Goal: Transaction & Acquisition: Purchase product/service

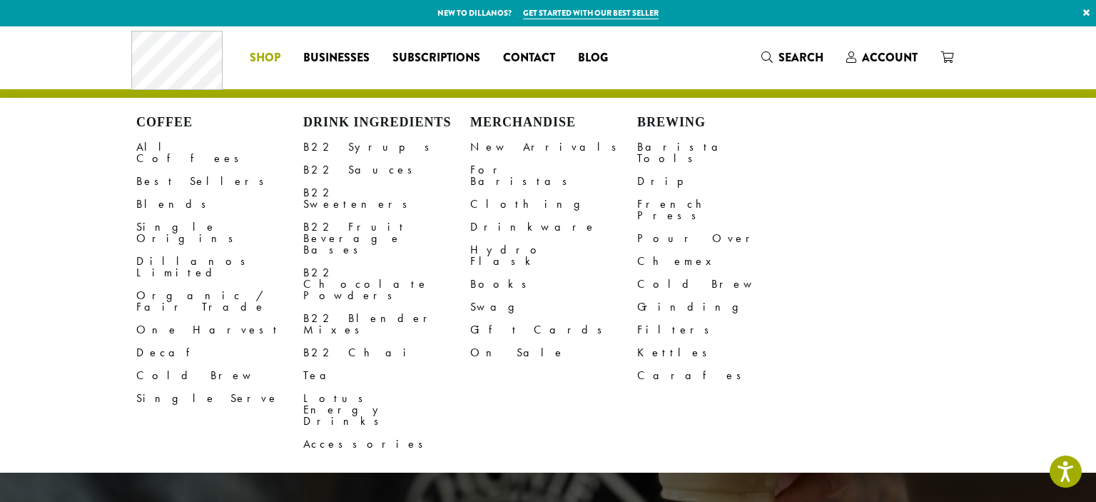
click at [276, 56] on span "Shop" at bounding box center [265, 58] width 31 height 18
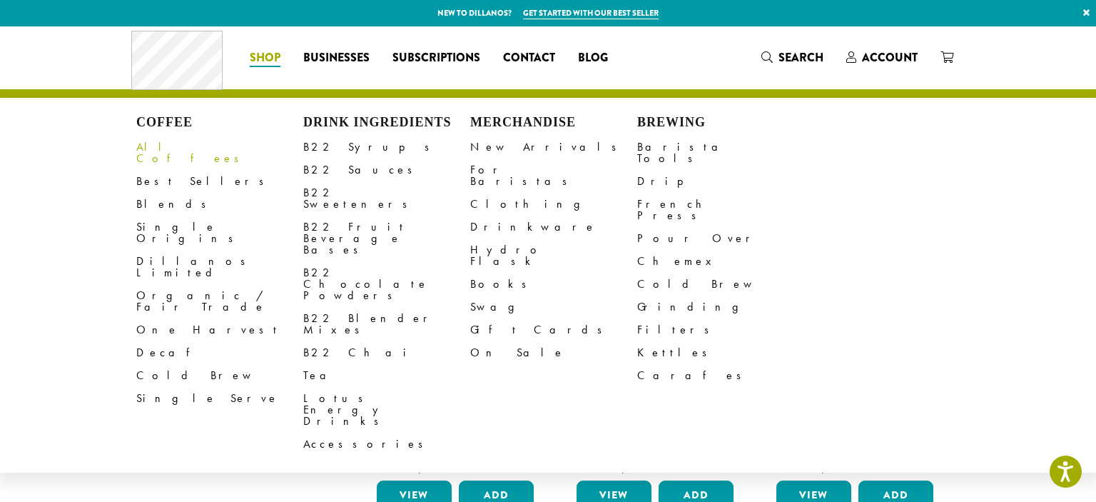
click at [164, 147] on link "All Coffees" at bounding box center [219, 153] width 167 height 34
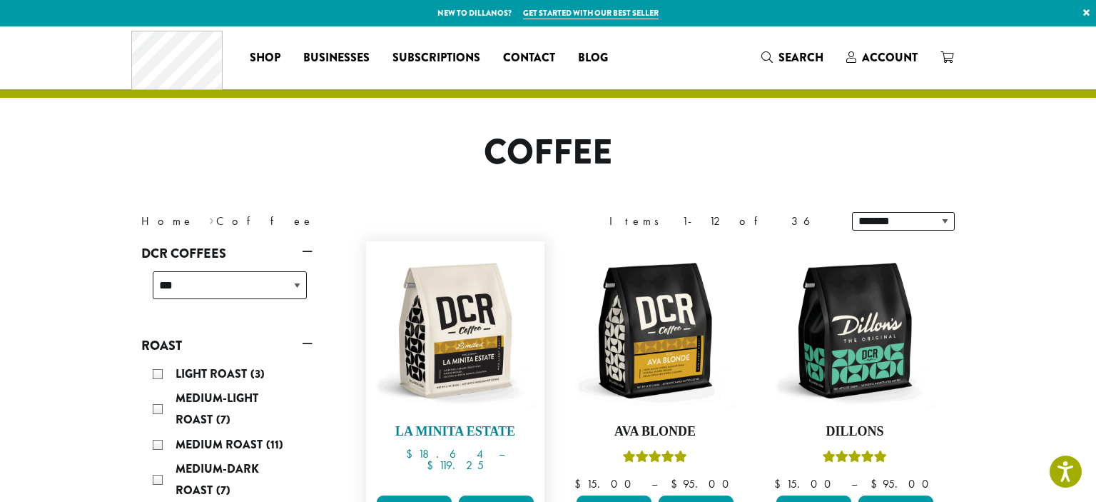
click at [440, 313] on img at bounding box center [455, 330] width 164 height 164
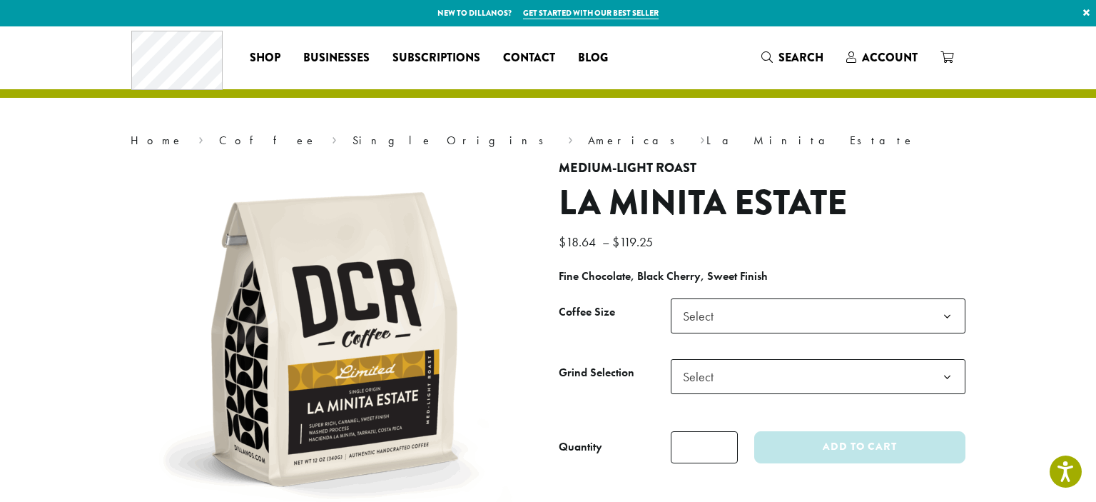
click at [960, 323] on b at bounding box center [947, 316] width 35 height 35
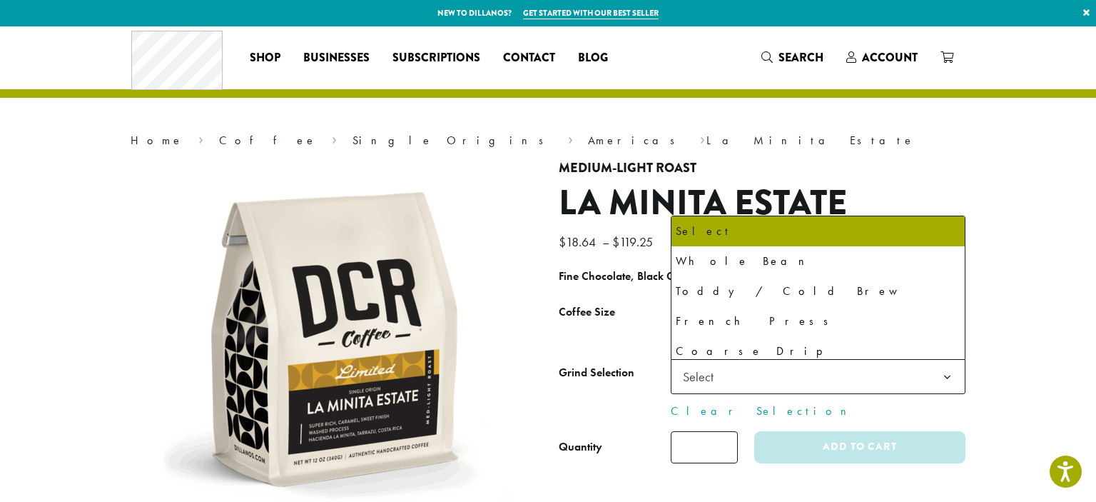
click at [937, 378] on b at bounding box center [947, 377] width 35 height 35
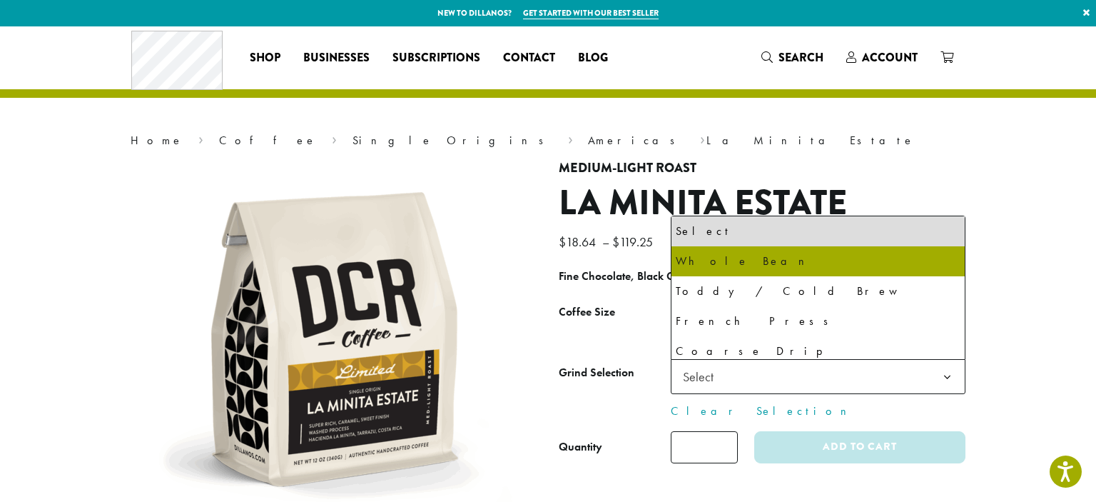
select select "*********"
select select "**********"
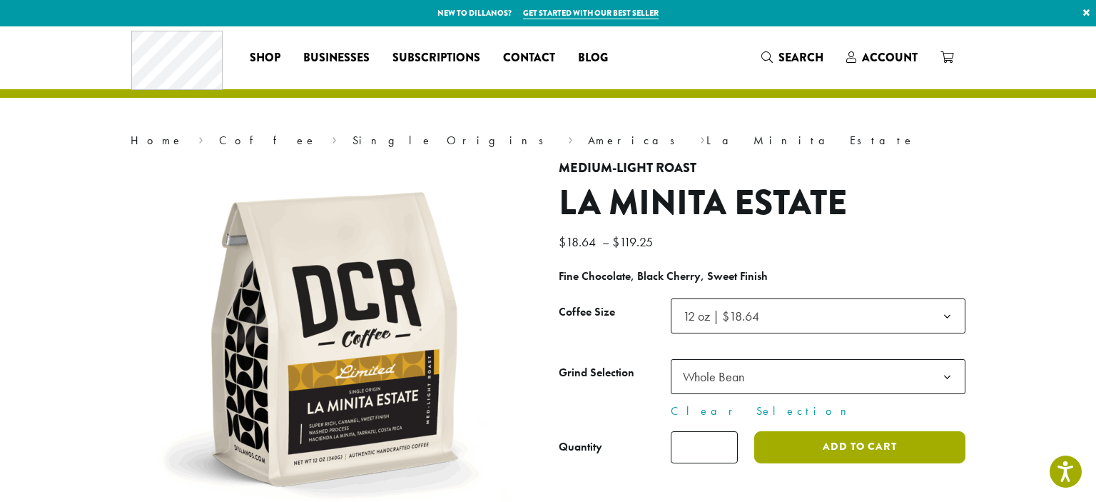
click at [904, 451] on button "Add to cart" at bounding box center [859, 447] width 211 height 32
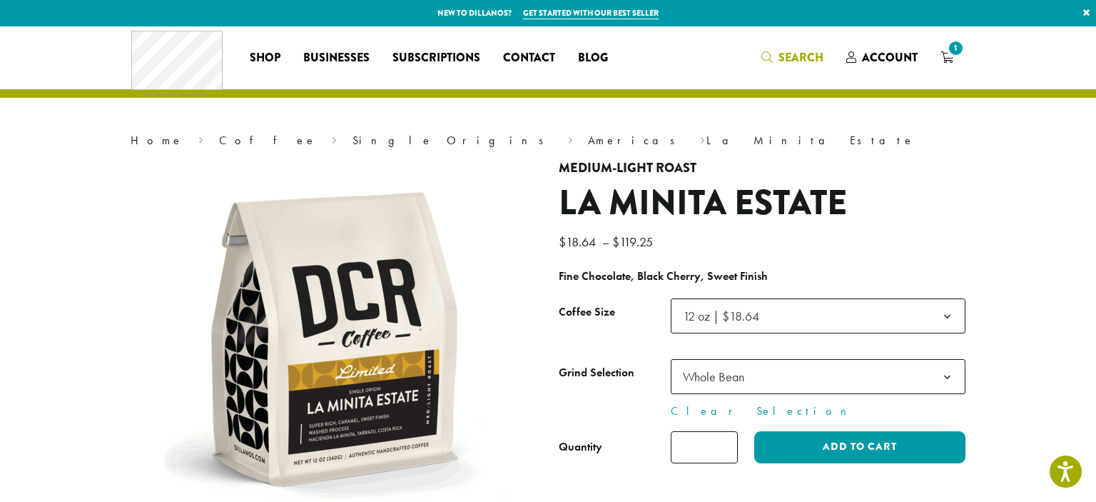
click at [766, 60] on icon "Search" at bounding box center [766, 56] width 11 height 11
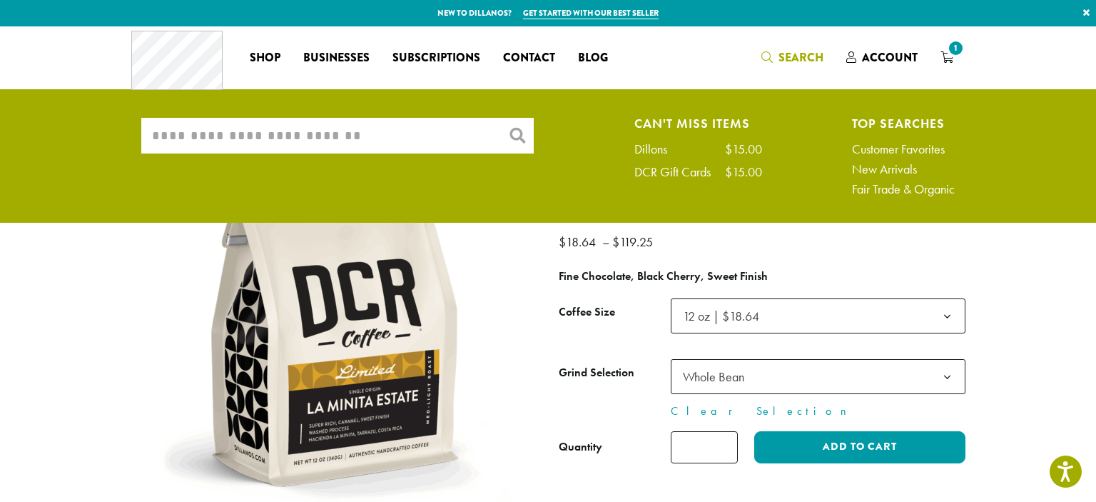
click at [253, 135] on input "What are you searching for?" at bounding box center [337, 136] width 393 height 36
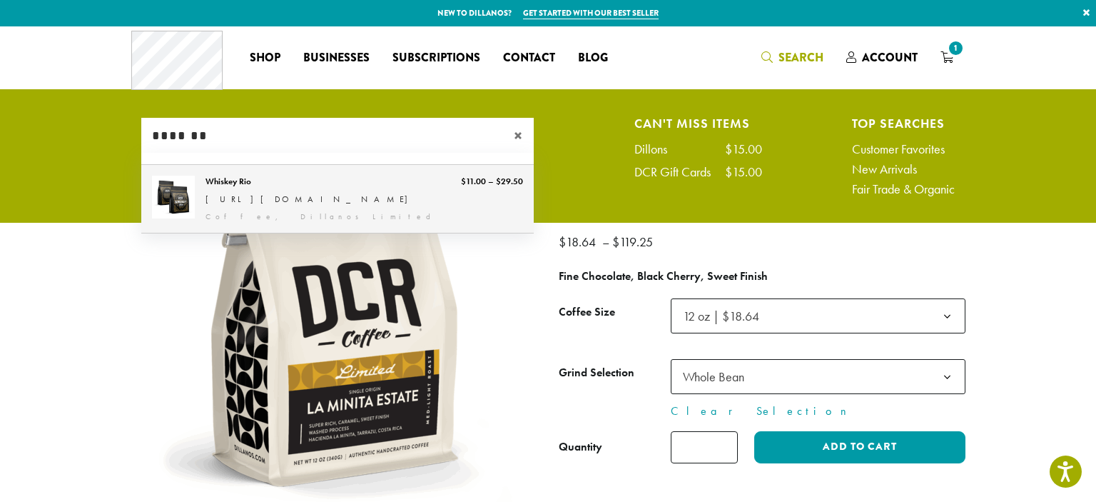
type input "*******"
click at [243, 201] on link "Whiskey Rio" at bounding box center [337, 199] width 393 height 69
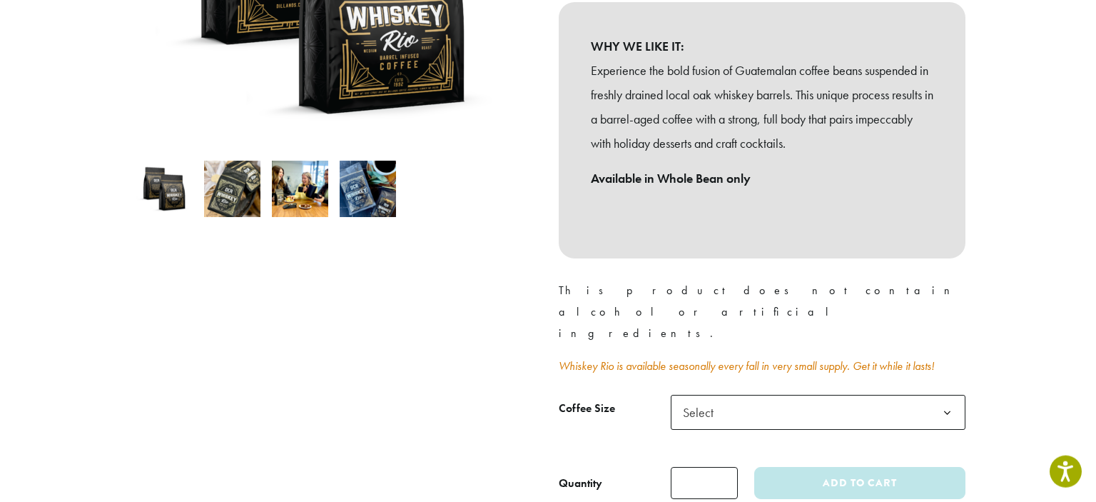
scroll to position [477, 0]
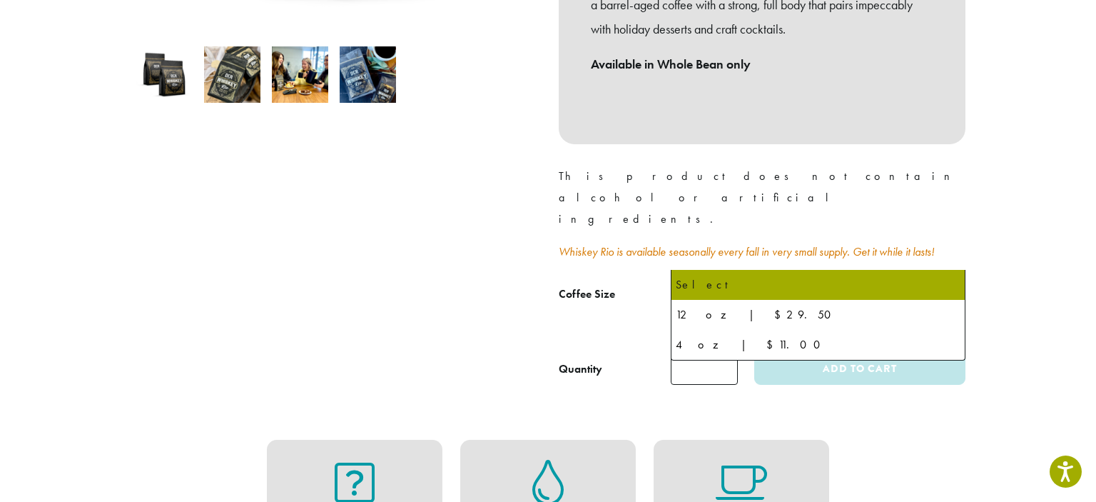
click at [938, 281] on b at bounding box center [947, 298] width 35 height 35
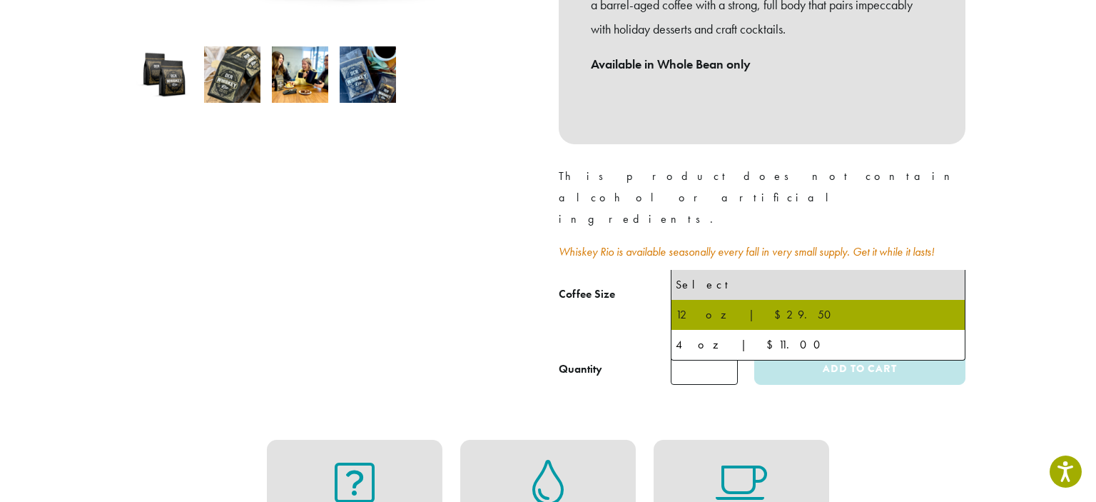
select select "*********"
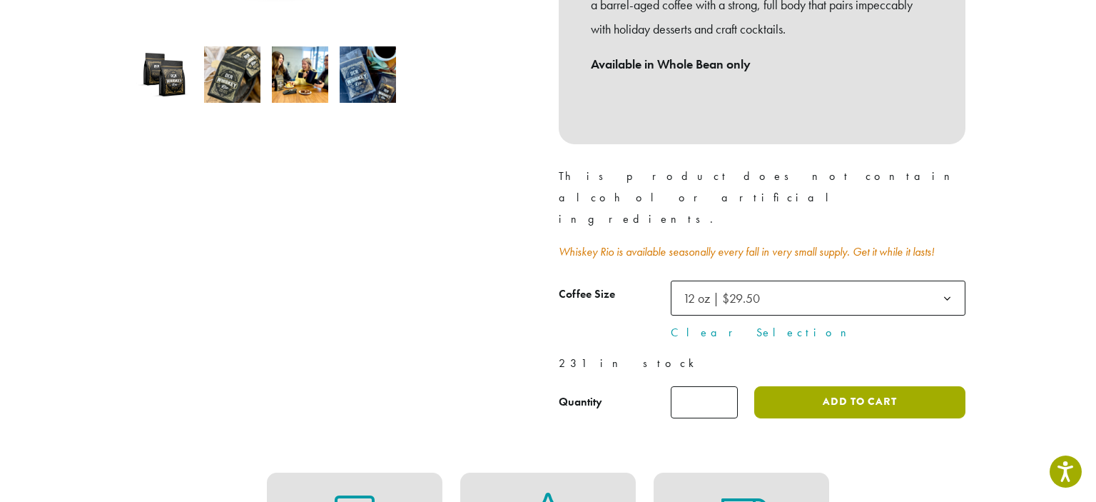
click at [856, 386] on button "Add to cart" at bounding box center [859, 402] width 211 height 32
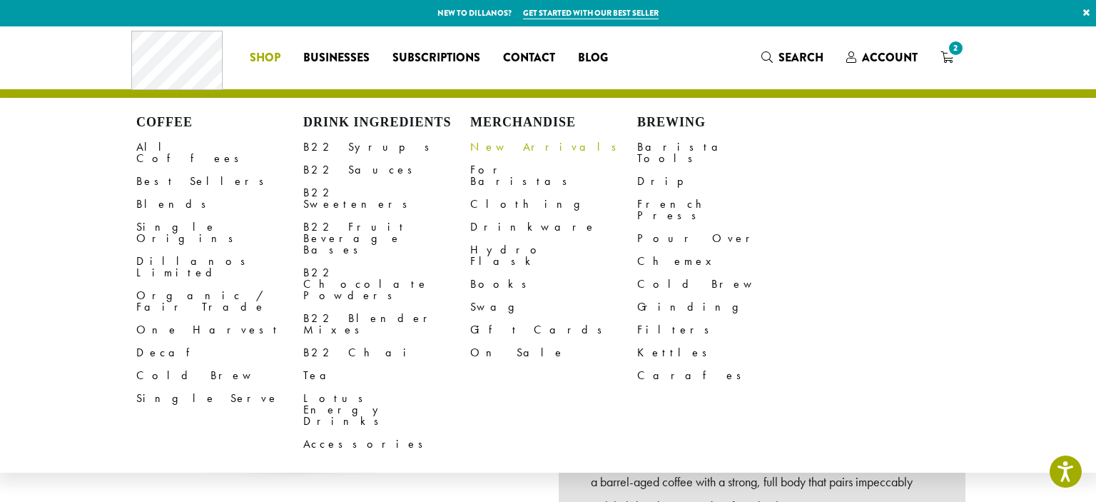
click at [507, 148] on link "New Arrivals" at bounding box center [553, 147] width 167 height 23
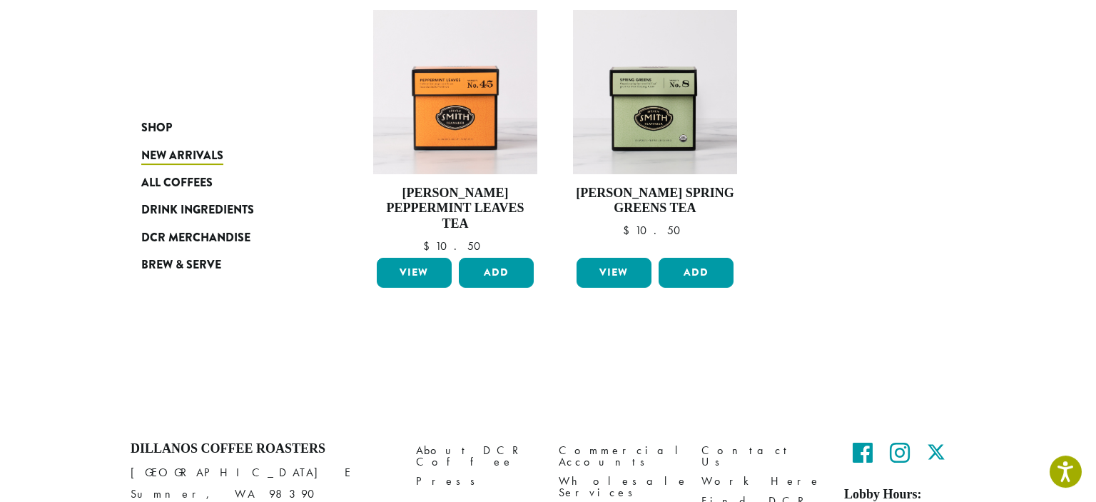
scroll to position [1195, 0]
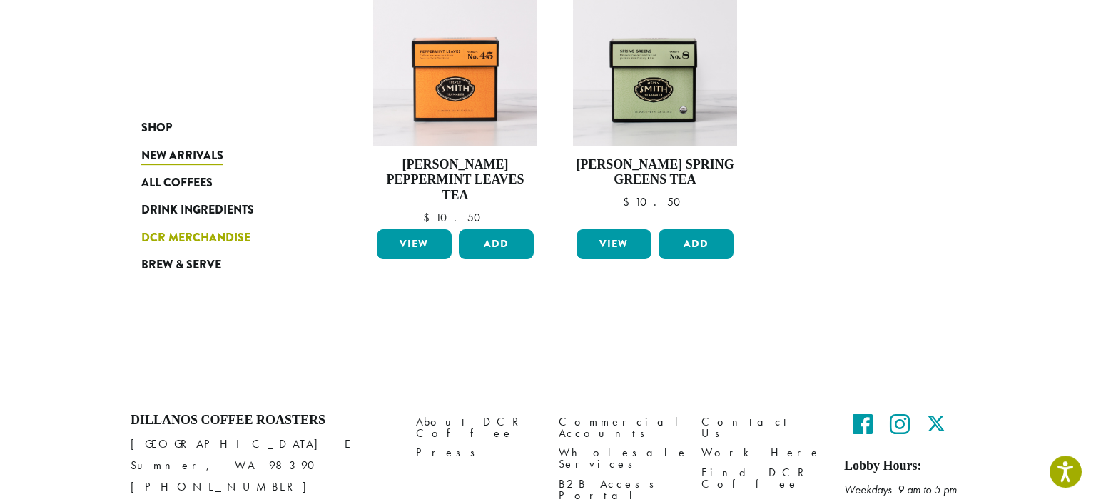
click at [221, 237] on span "DCR Merchandise" at bounding box center [195, 238] width 109 height 18
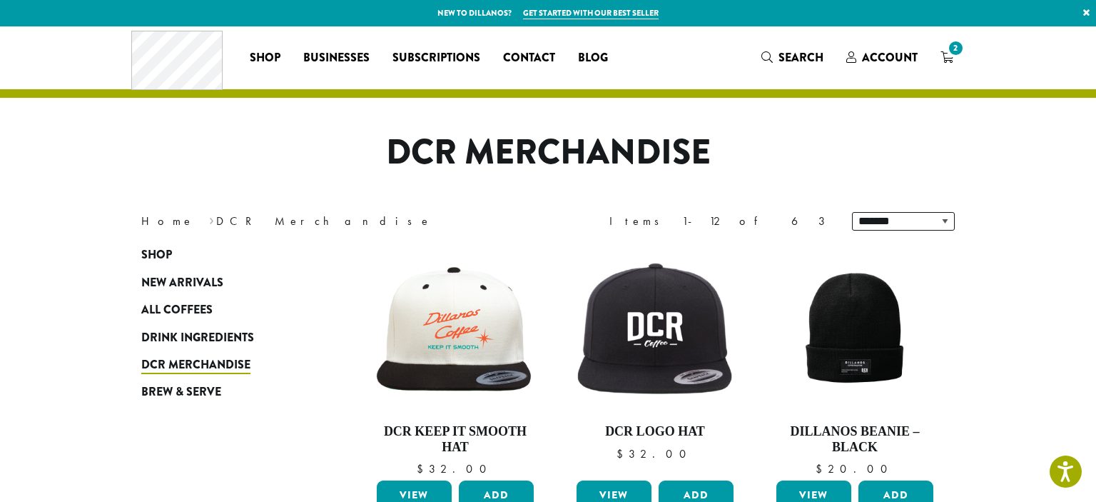
click at [221, 237] on div "**********" at bounding box center [548, 221] width 856 height 40
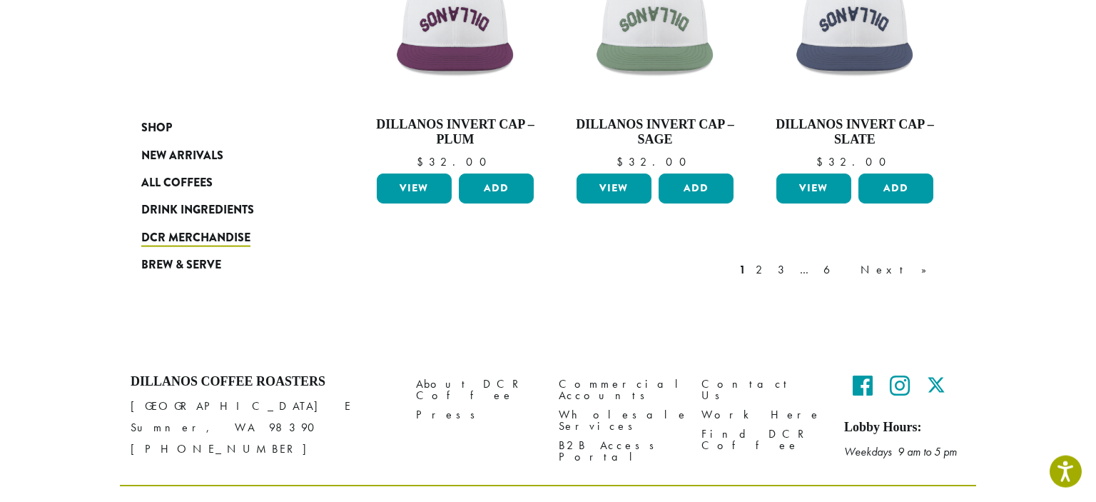
scroll to position [1265, 0]
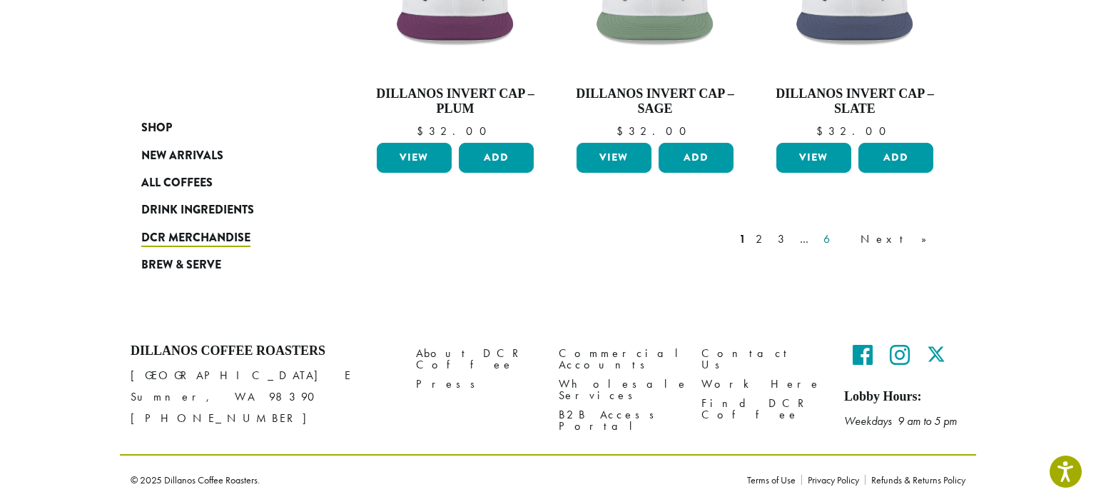
click at [854, 238] on link "6" at bounding box center [837, 239] width 33 height 17
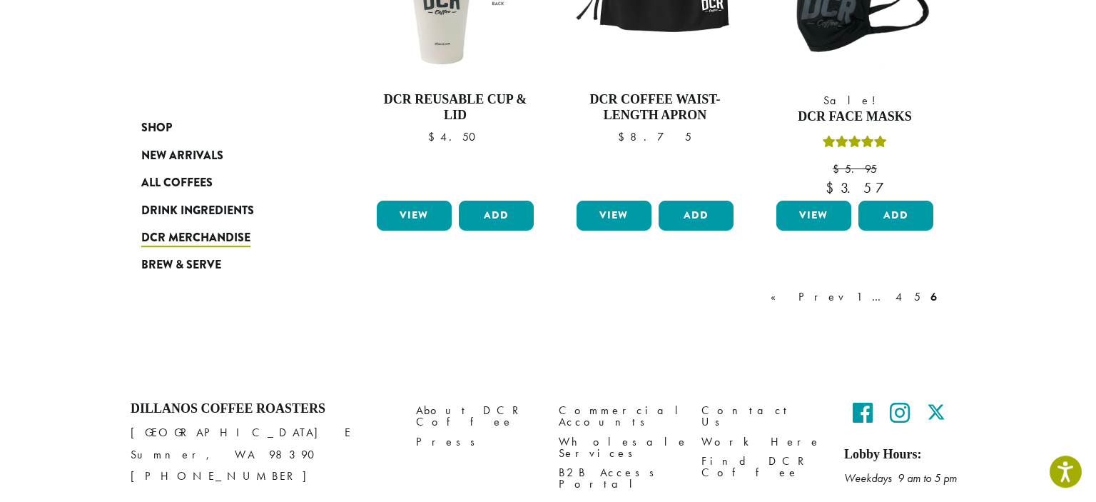
scroll to position [390, 0]
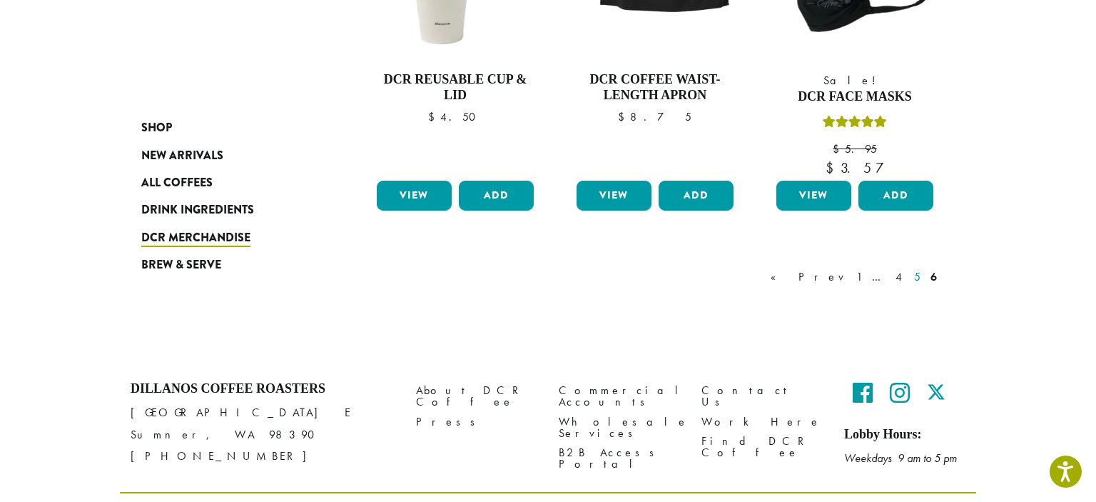
click at [916, 268] on link "5" at bounding box center [917, 276] width 12 height 17
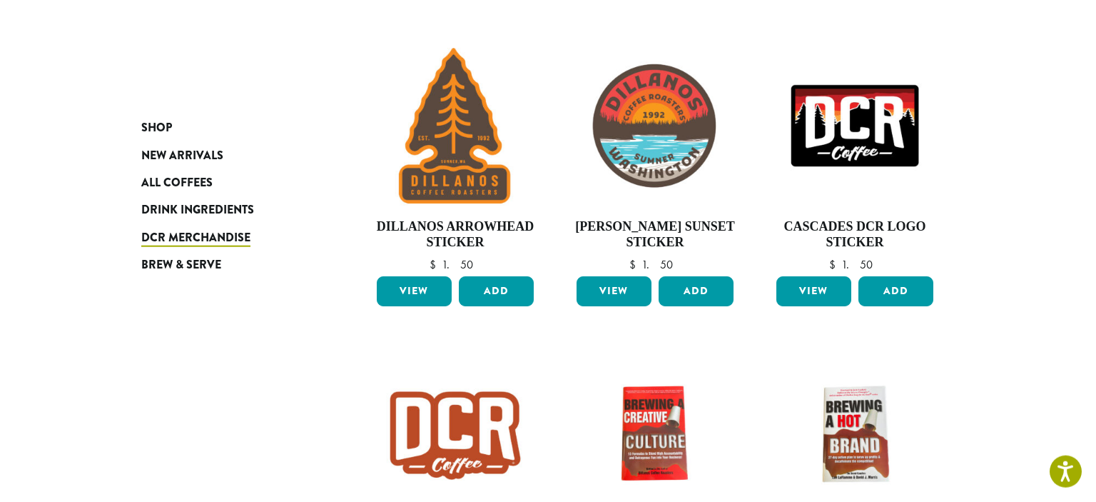
scroll to position [512, 0]
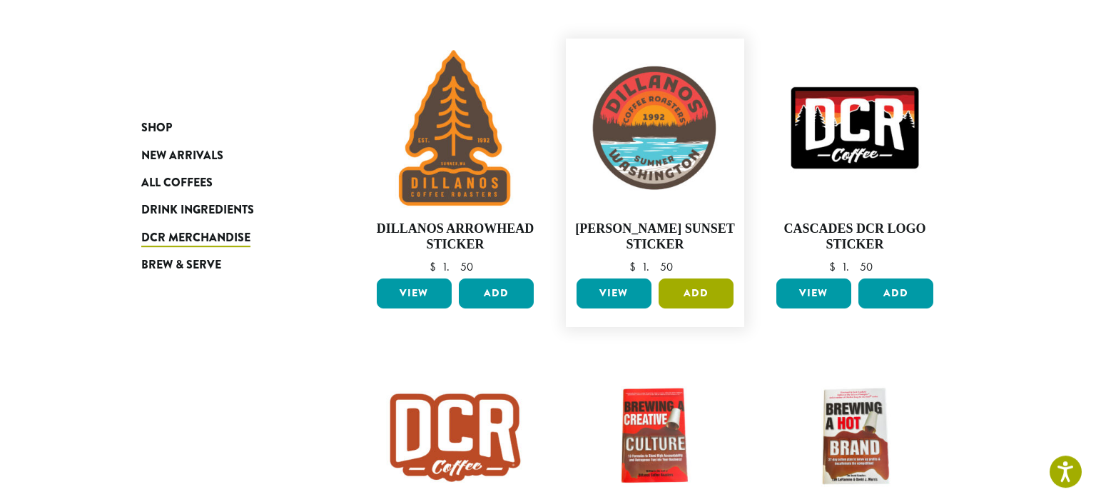
click at [697, 290] on button "Add" at bounding box center [696, 293] width 75 height 30
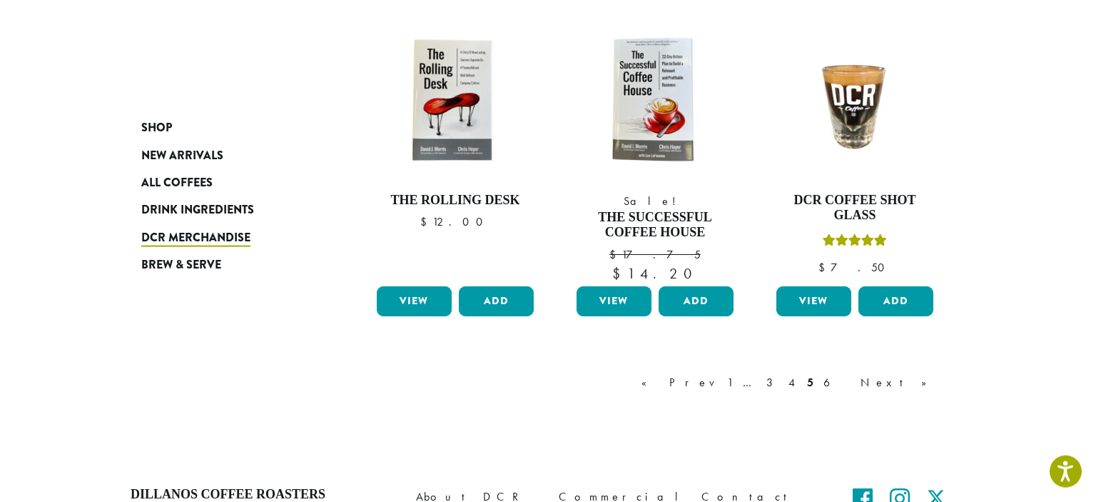
scroll to position [1302, 0]
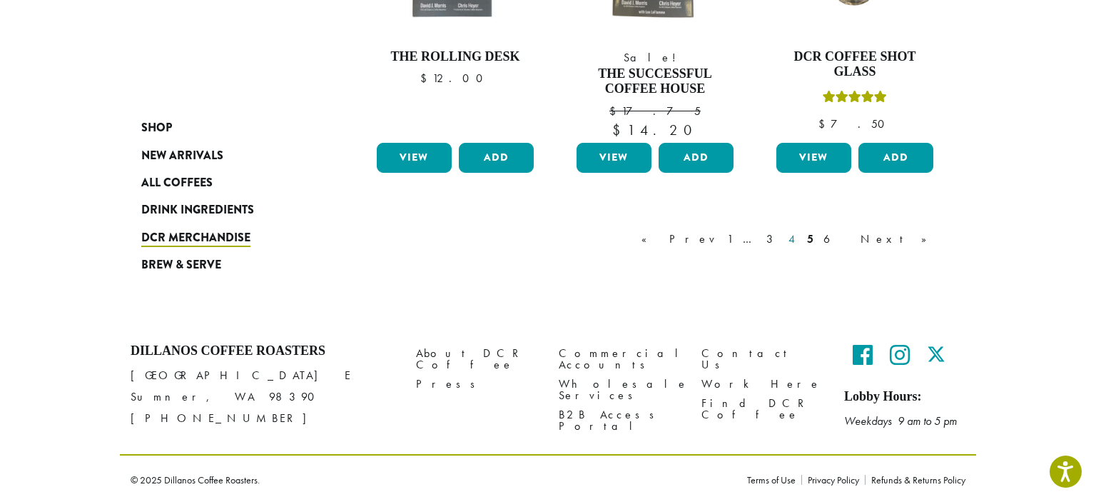
click at [800, 237] on link "4" at bounding box center [793, 239] width 14 height 17
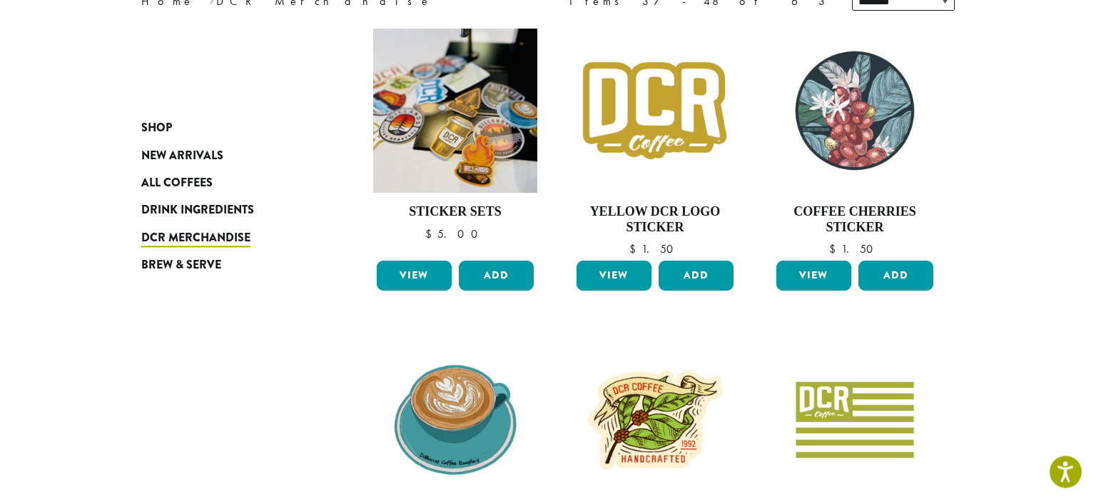
scroll to position [161, 0]
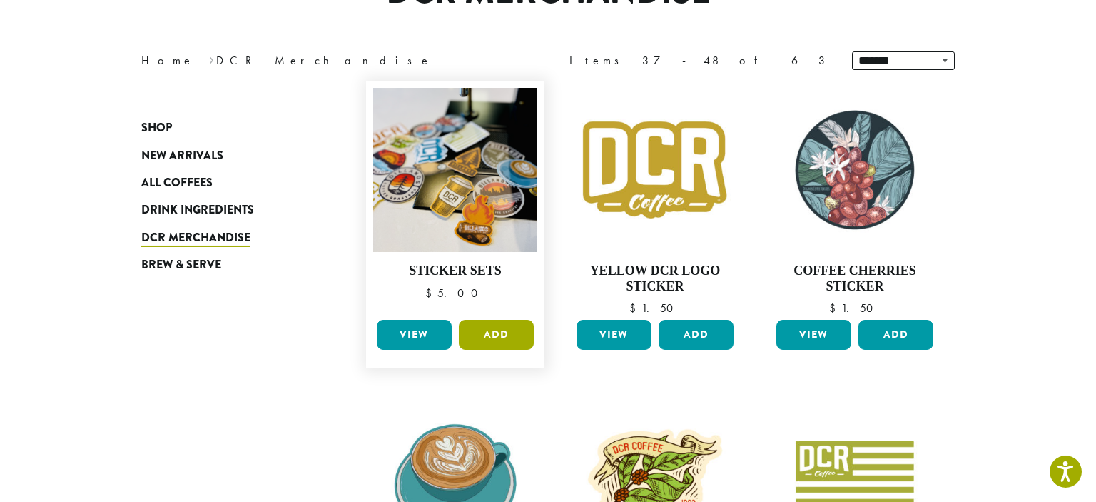
click at [499, 336] on button "Add" at bounding box center [496, 335] width 75 height 30
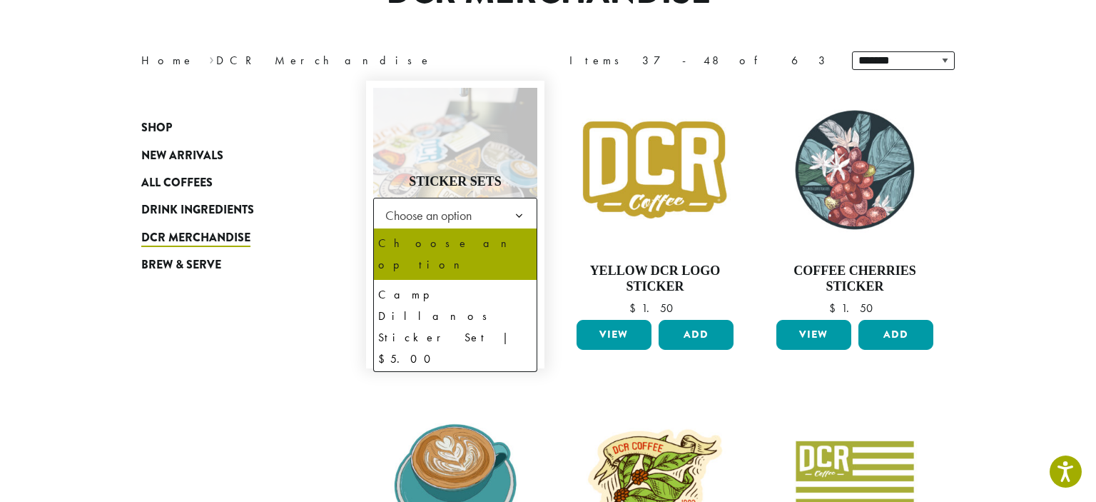
click at [520, 212] on b at bounding box center [519, 215] width 35 height 35
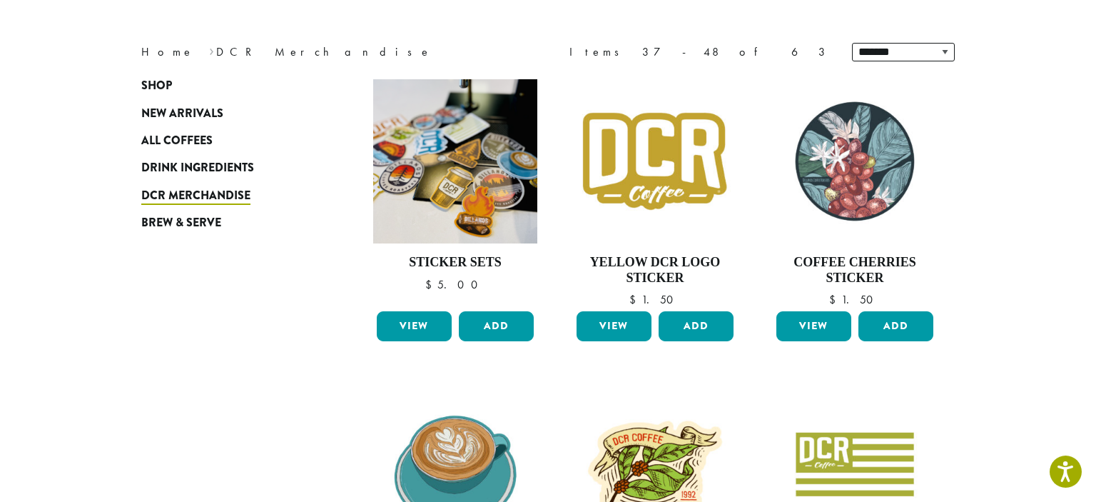
scroll to position [0, 0]
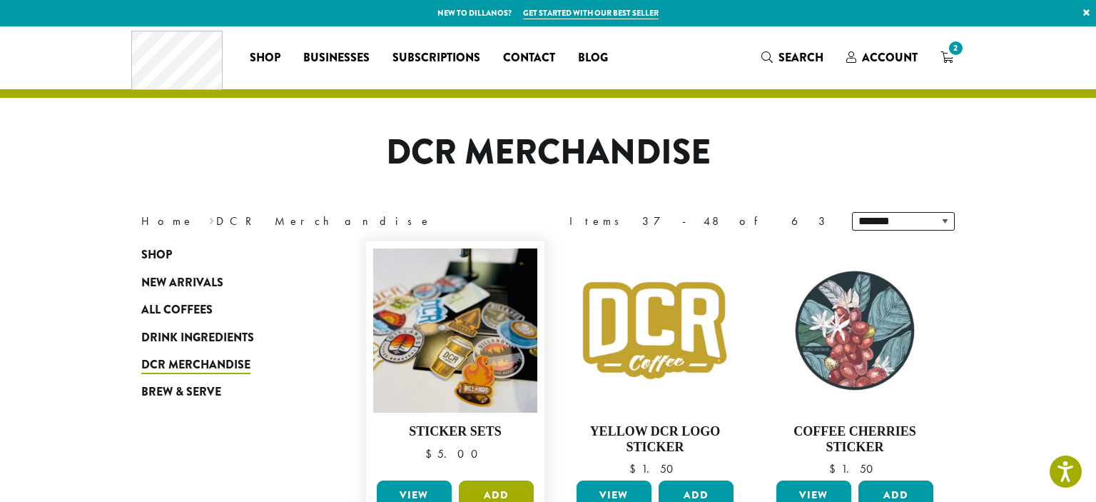
click at [487, 489] on button "Add" at bounding box center [496, 495] width 75 height 30
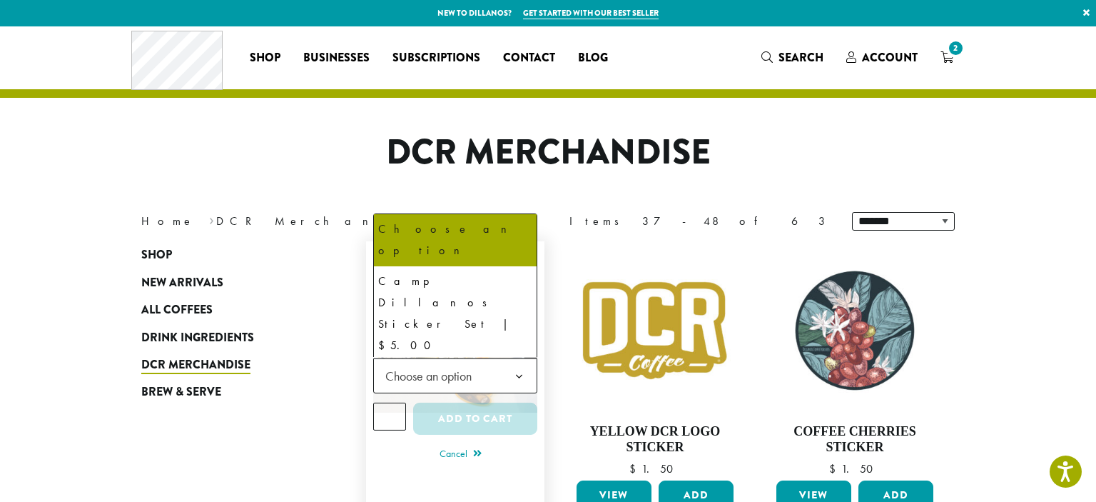
click at [514, 370] on b at bounding box center [519, 376] width 35 height 35
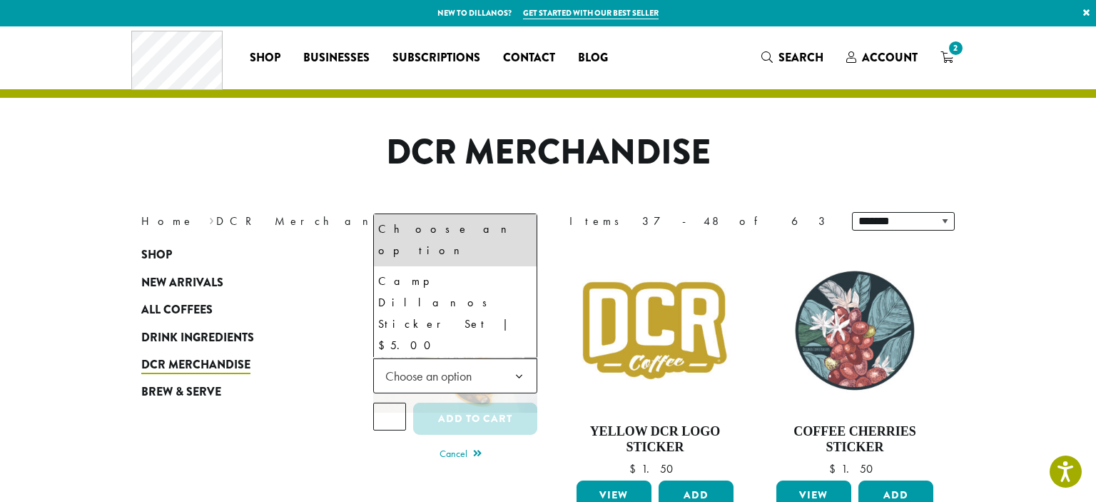
scroll to position [29, 0]
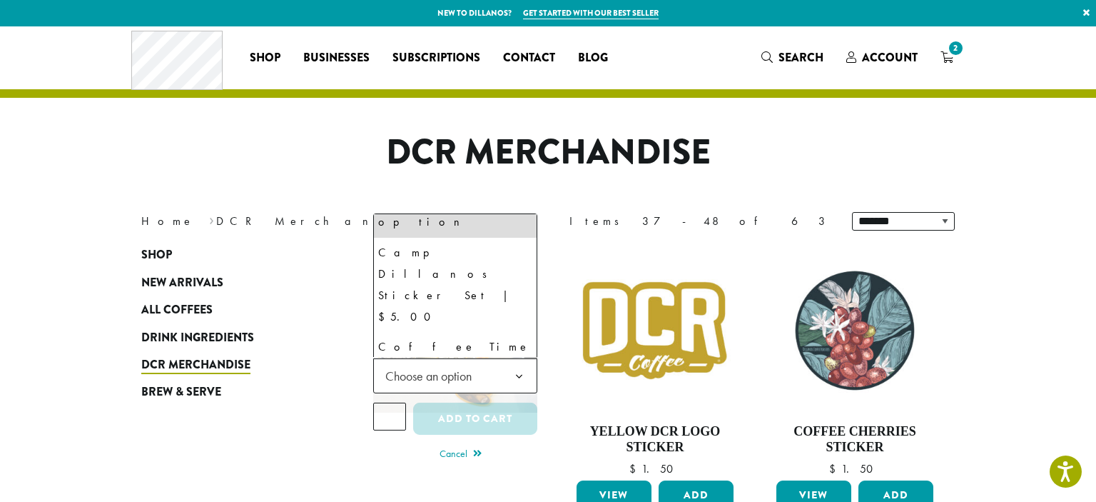
select select "**********"
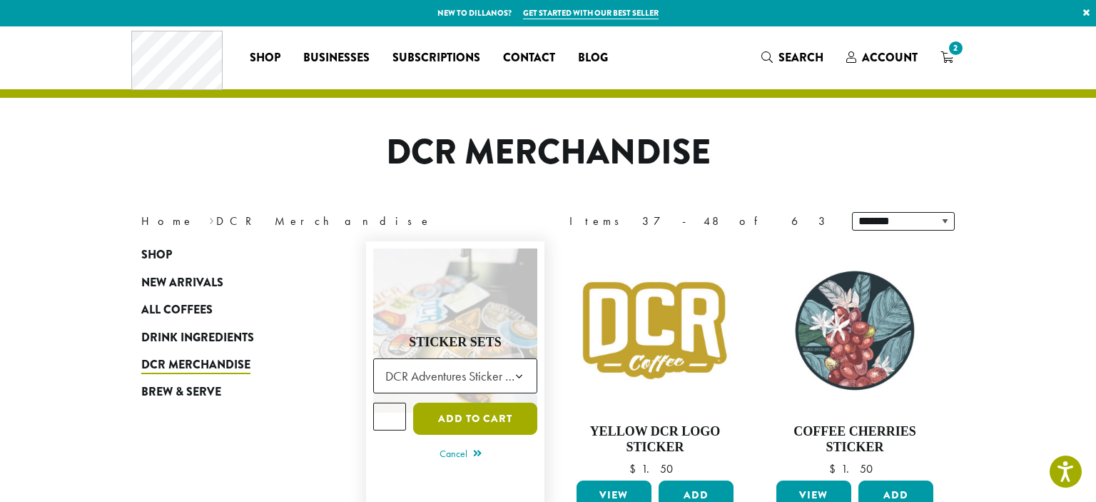
click at [518, 430] on button "Add to cart" at bounding box center [475, 418] width 124 height 32
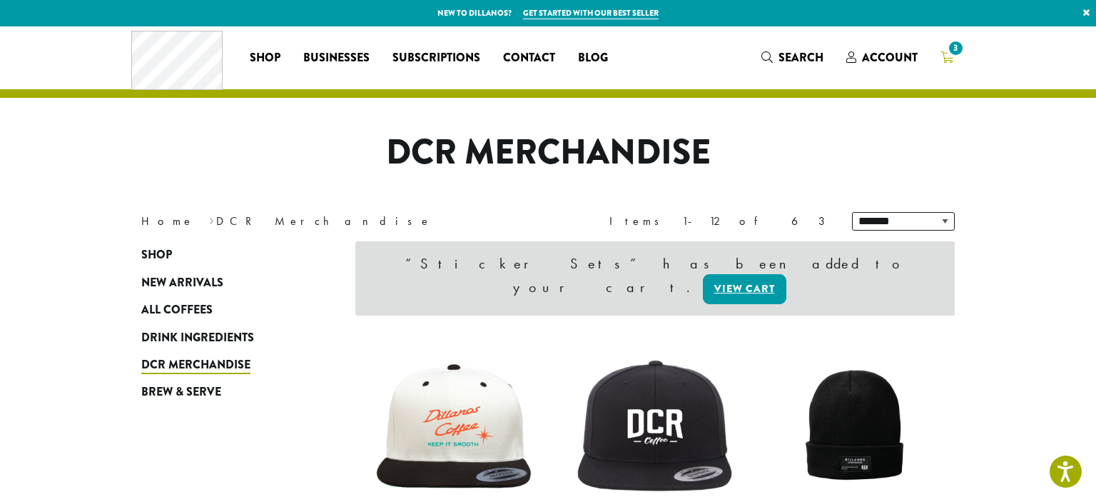
click at [946, 56] on icon "3" at bounding box center [947, 56] width 13 height 11
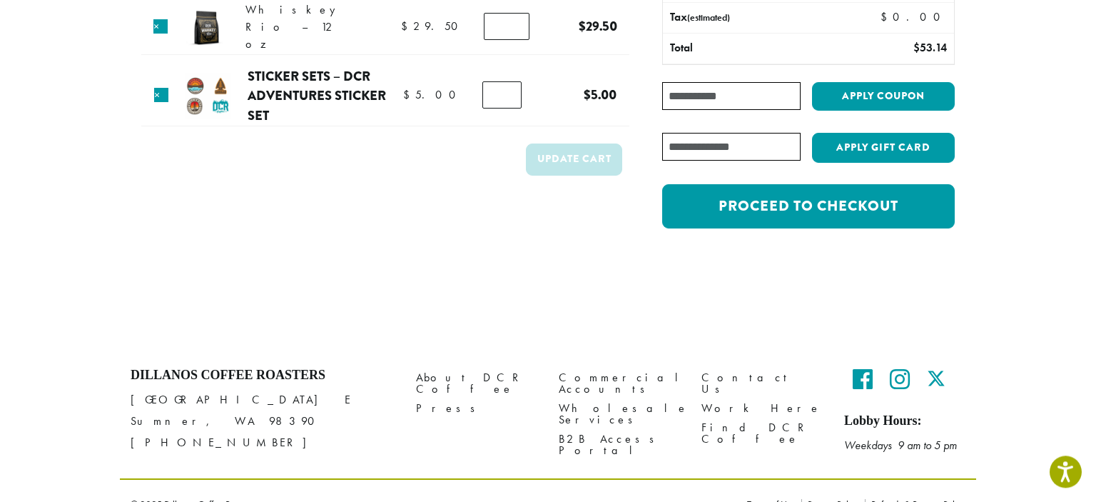
scroll to position [222, 0]
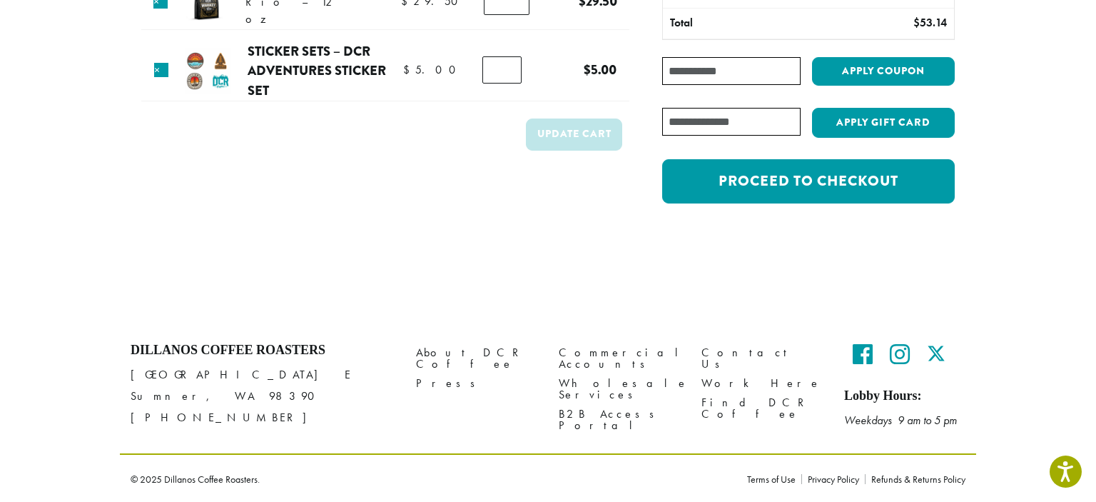
click at [205, 72] on img at bounding box center [208, 71] width 46 height 46
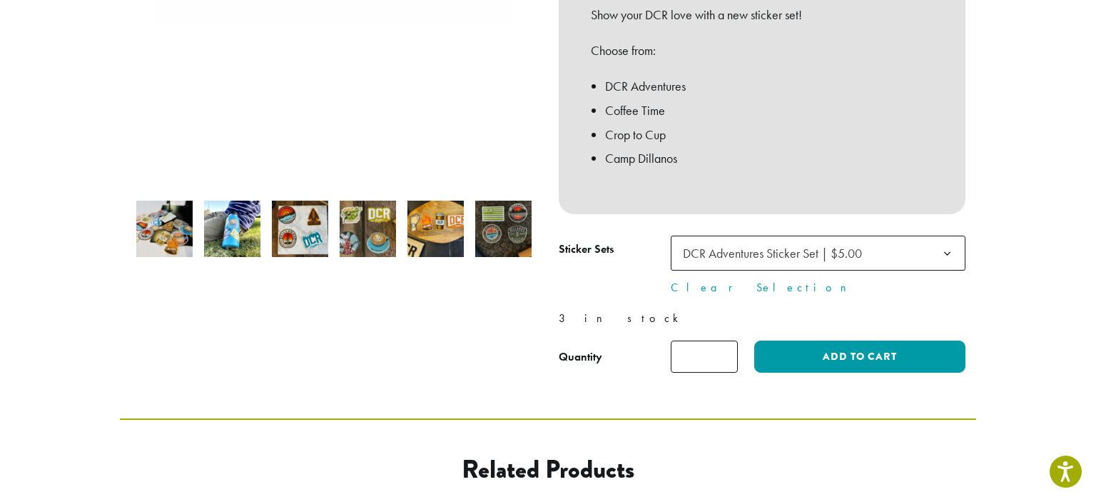
scroll to position [355, 0]
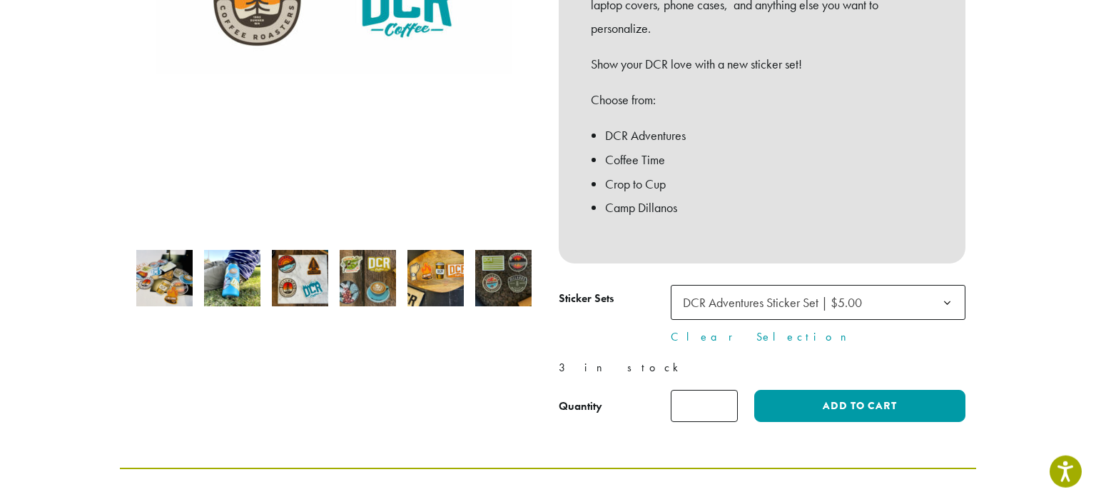
click at [506, 270] on img at bounding box center [503, 278] width 56 height 56
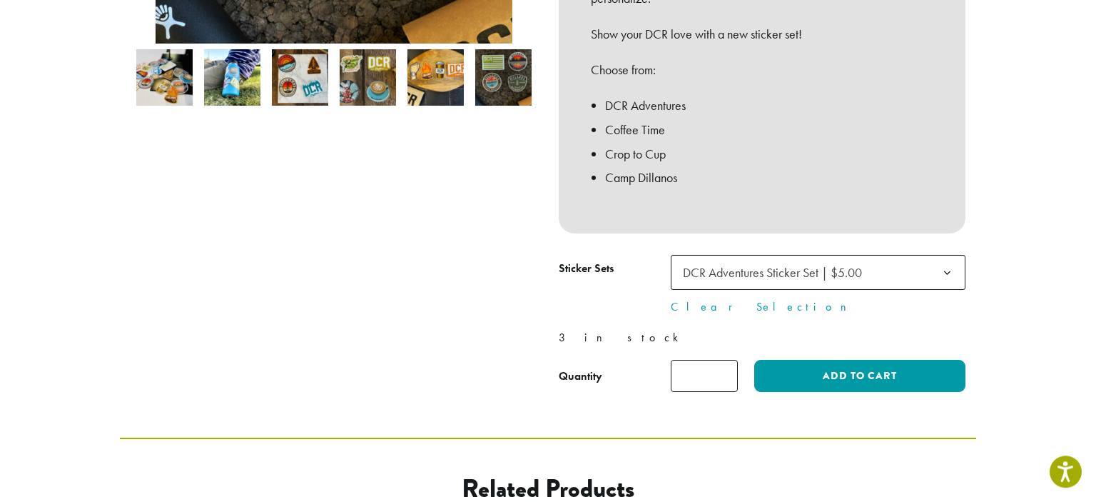
scroll to position [376, 0]
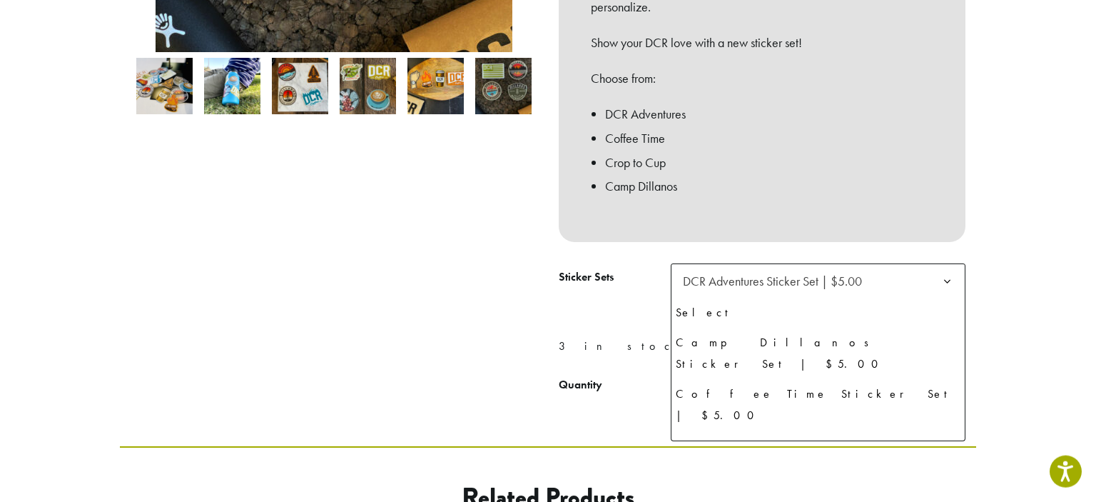
click at [945, 291] on b at bounding box center [947, 281] width 35 height 35
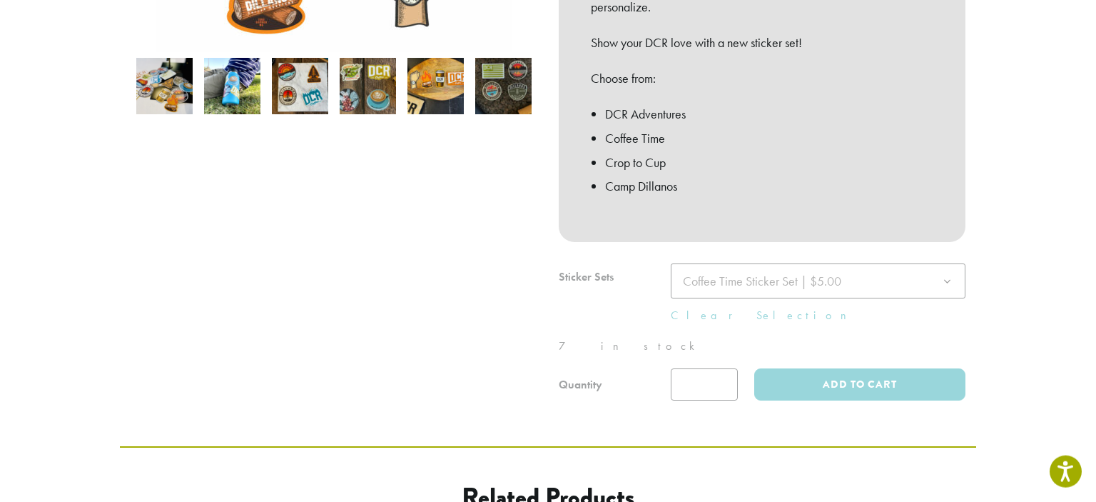
drag, startPoint x: 1087, startPoint y: 148, endPoint x: 1090, endPoint y: 139, distance: 9.9
click at [1090, 139] on section "**********" at bounding box center [548, 48] width 1096 height 796
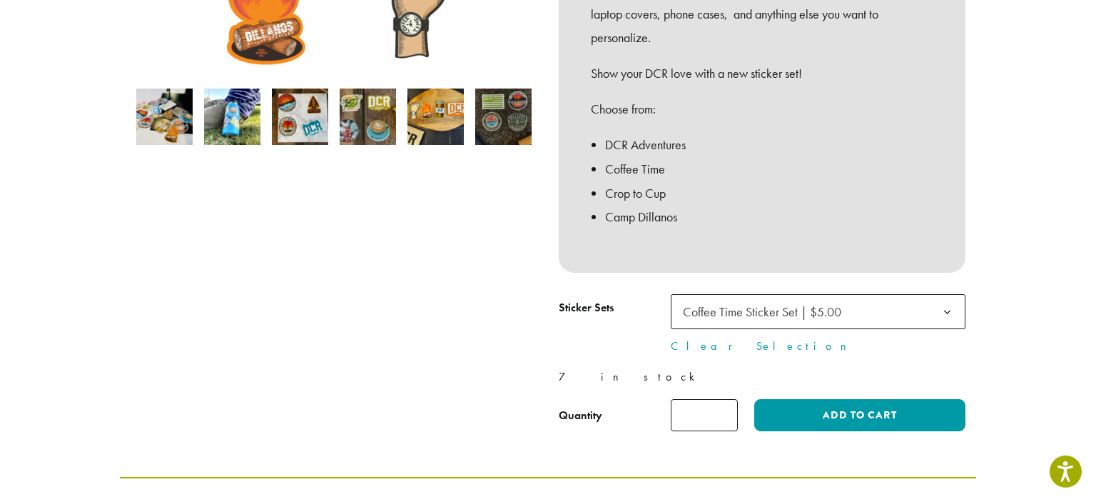
scroll to position [352, 0]
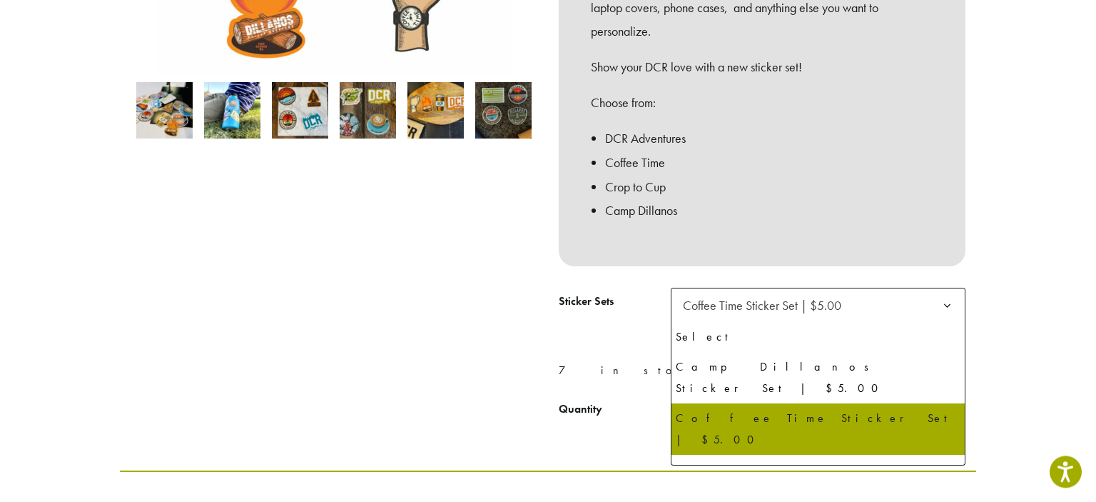
click at [941, 303] on b at bounding box center [947, 305] width 35 height 35
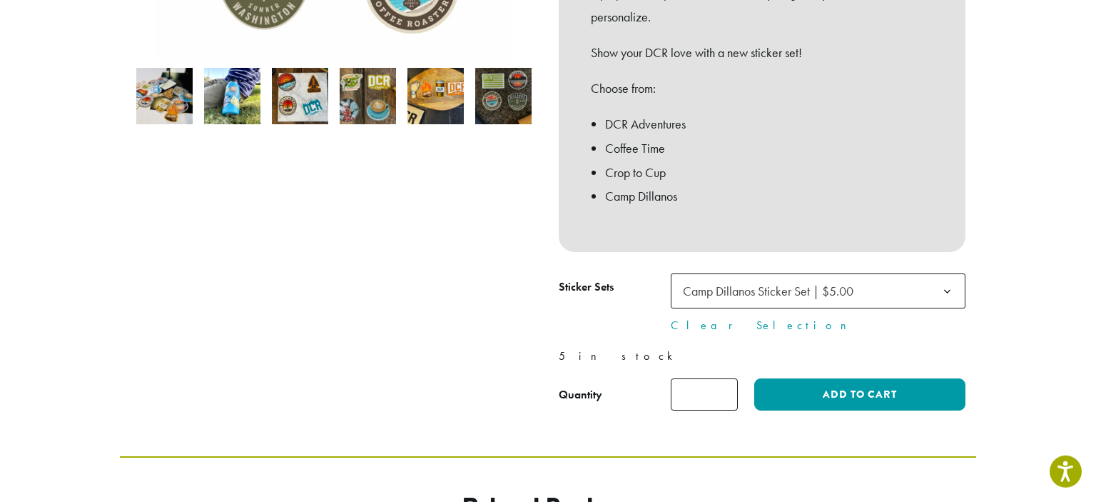
scroll to position [371, 0]
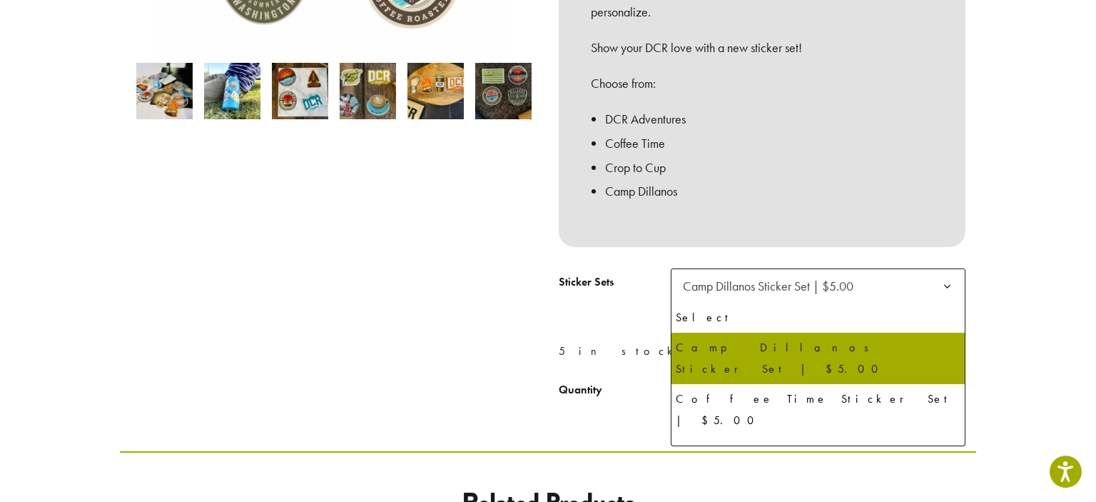
click at [943, 285] on b at bounding box center [947, 286] width 35 height 35
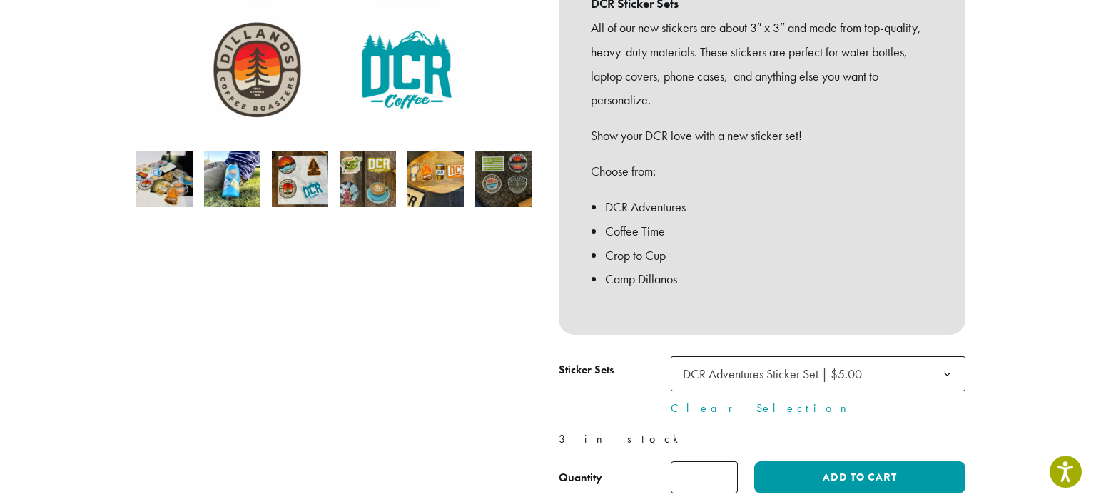
scroll to position [301, 0]
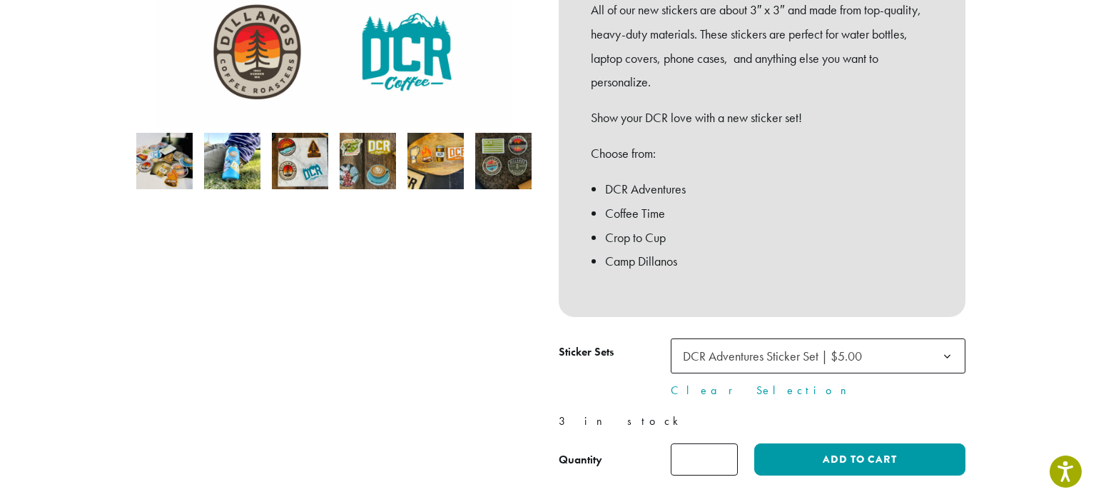
click at [948, 355] on b at bounding box center [947, 356] width 35 height 35
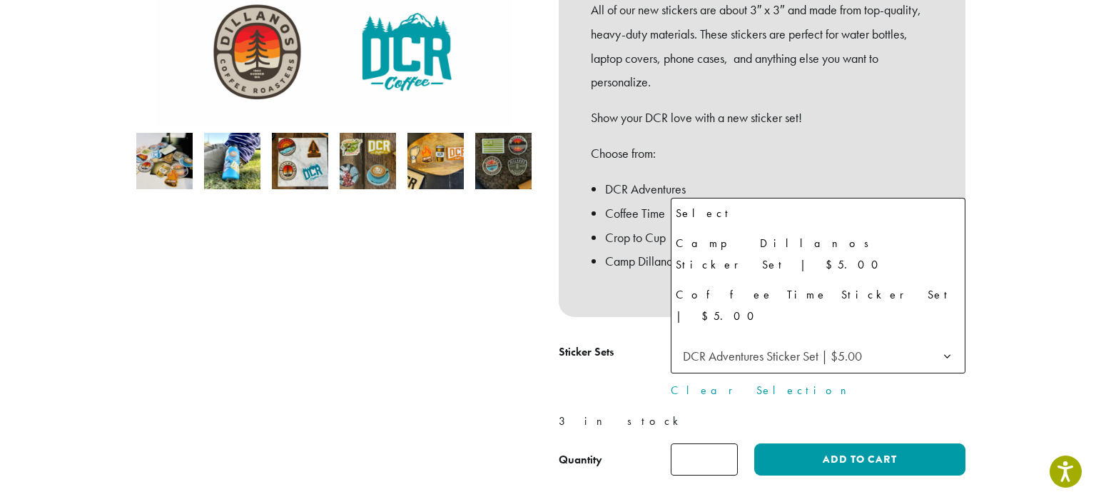
scroll to position [7, 0]
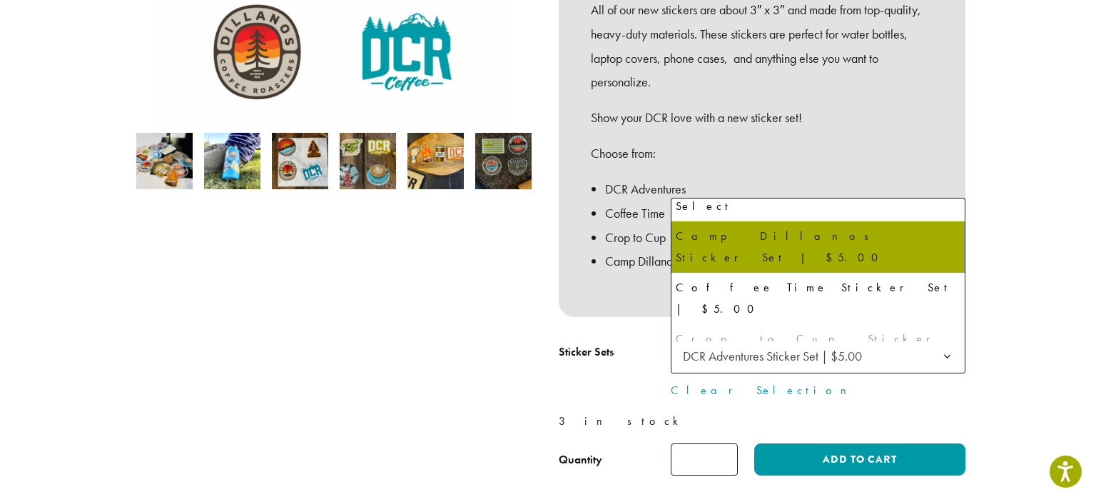
select select "**********"
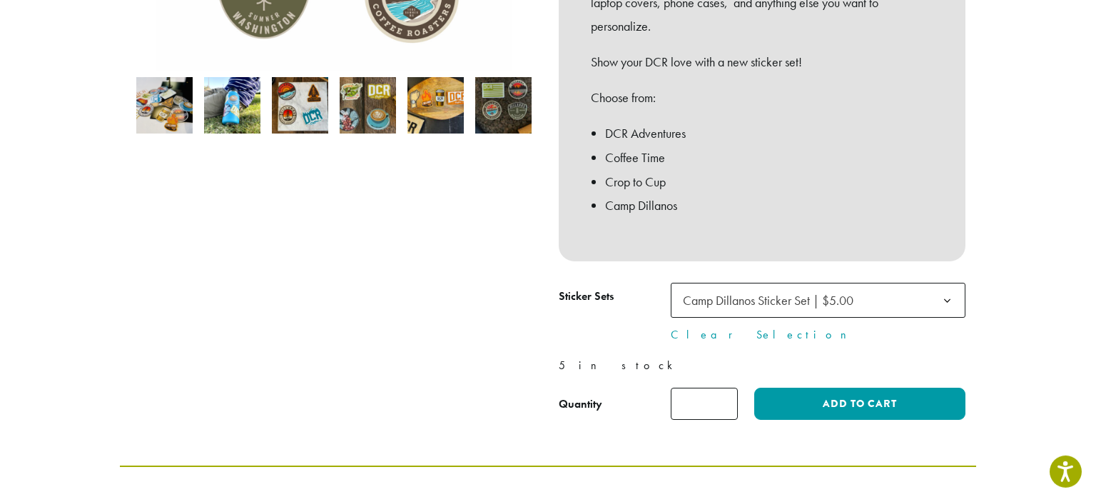
scroll to position [0, 0]
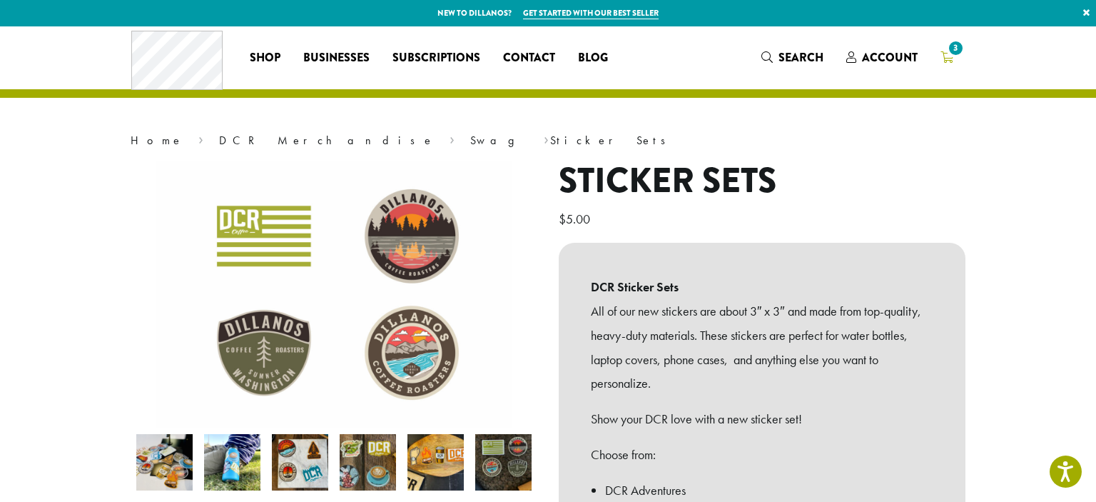
click at [946, 54] on icon "3" at bounding box center [947, 56] width 13 height 11
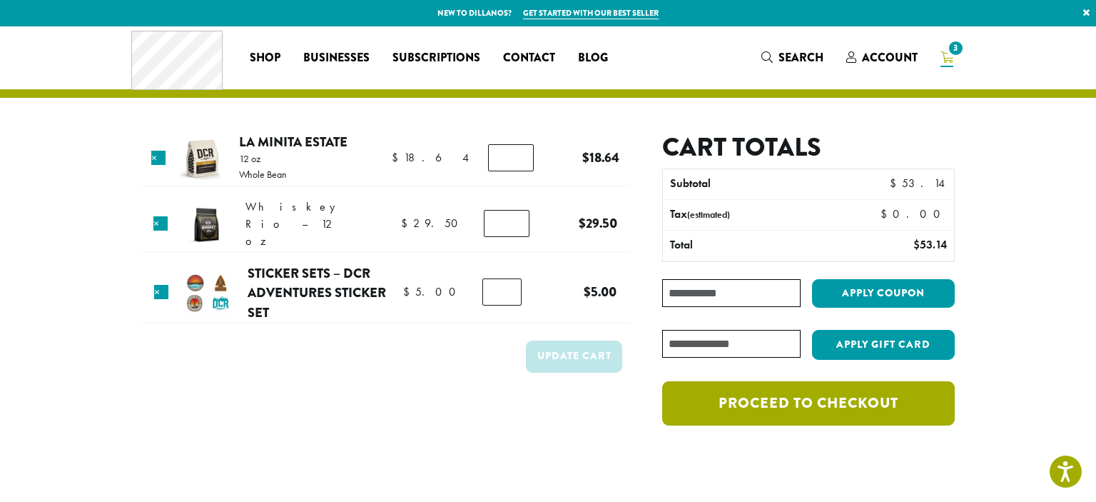
click at [789, 407] on link "Proceed to checkout" at bounding box center [808, 403] width 293 height 44
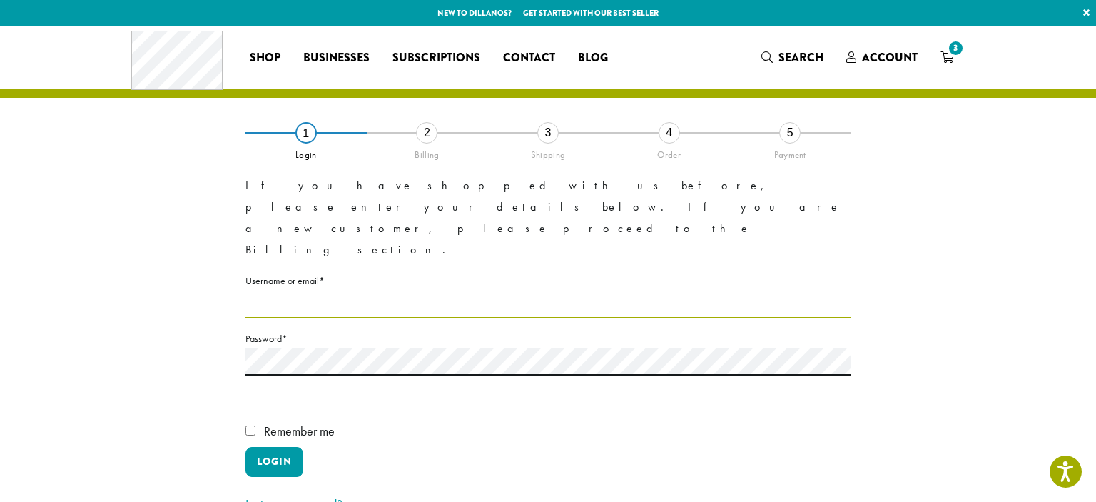
click at [312, 290] on input "Username or email * Required" at bounding box center [547, 304] width 605 height 28
type input "**********"
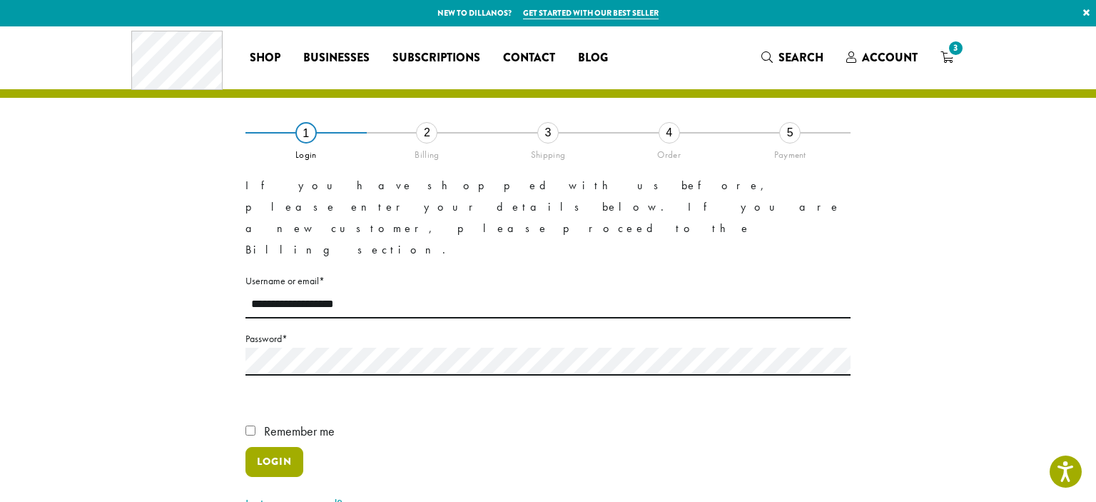
click at [275, 447] on button "Login" at bounding box center [274, 462] width 58 height 30
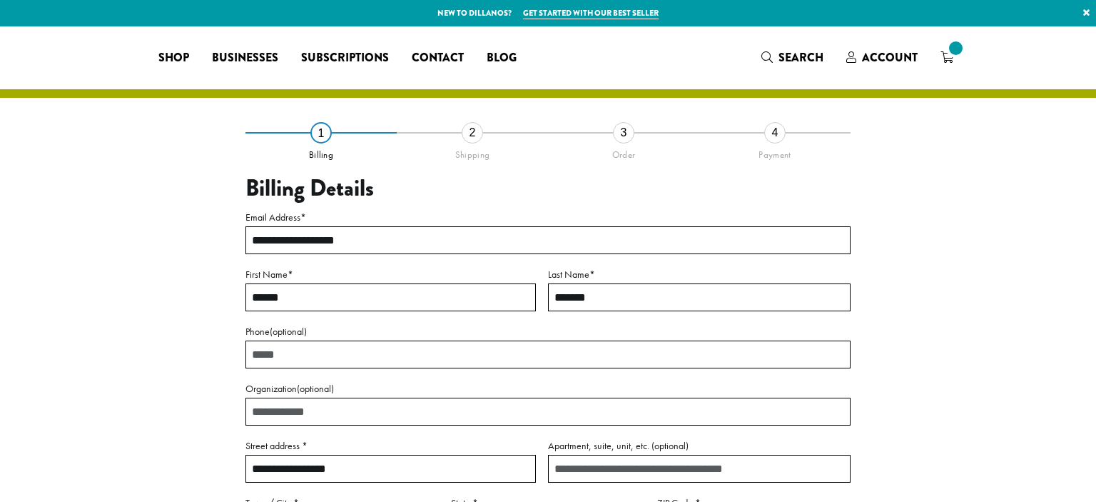
select select "**"
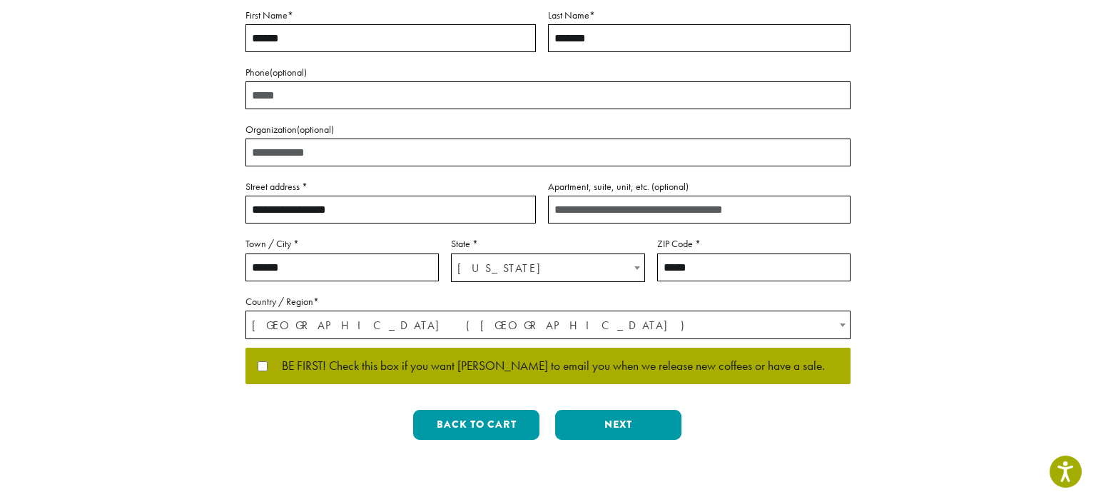
scroll to position [254, 0]
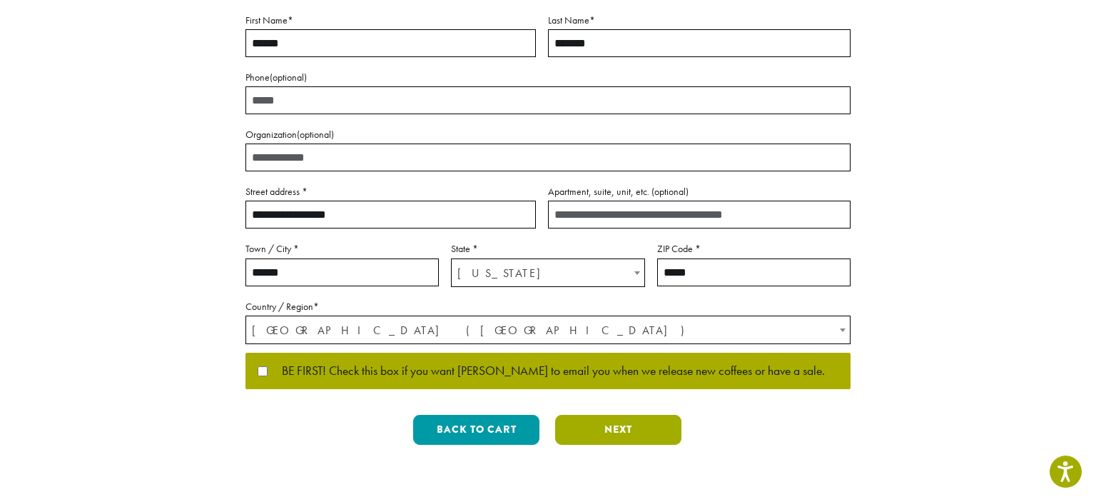
click at [624, 424] on button "Next" at bounding box center [618, 430] width 126 height 30
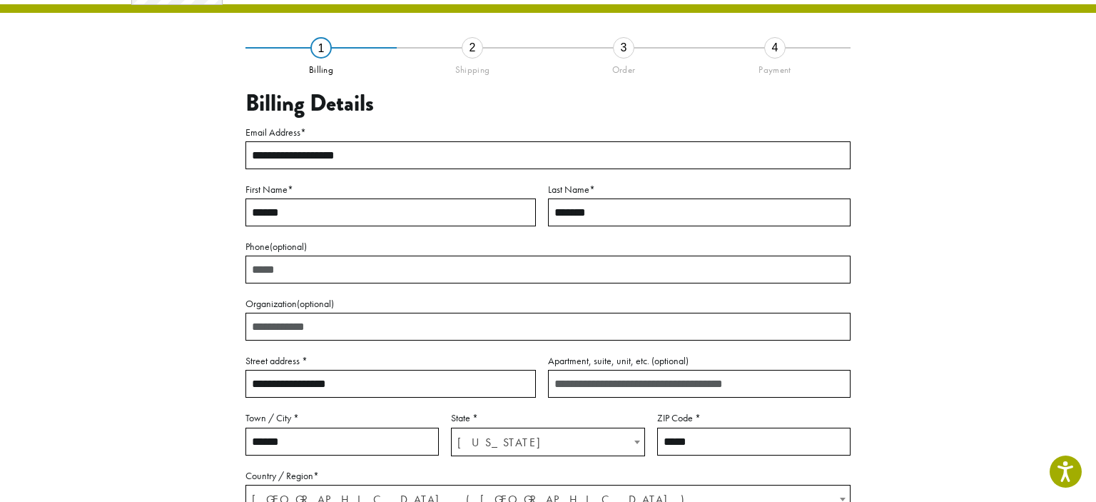
scroll to position [81, 0]
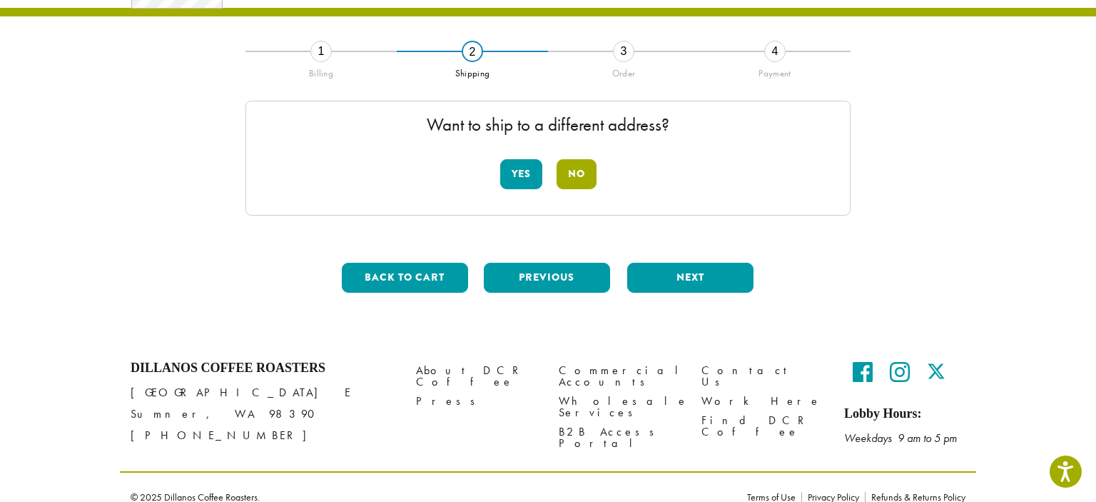
click at [595, 173] on button "No" at bounding box center [577, 174] width 40 height 30
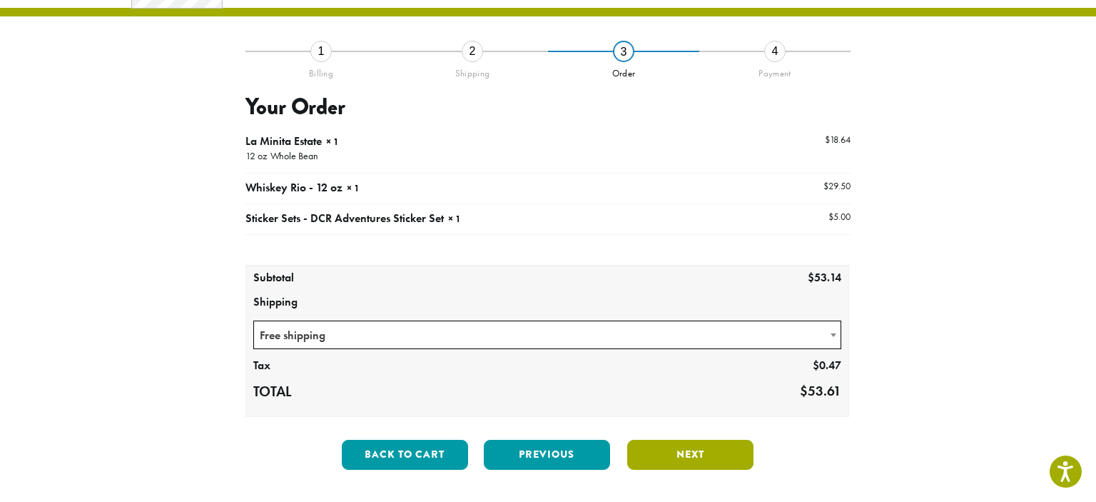
click at [692, 451] on button "Next" at bounding box center [690, 455] width 126 height 30
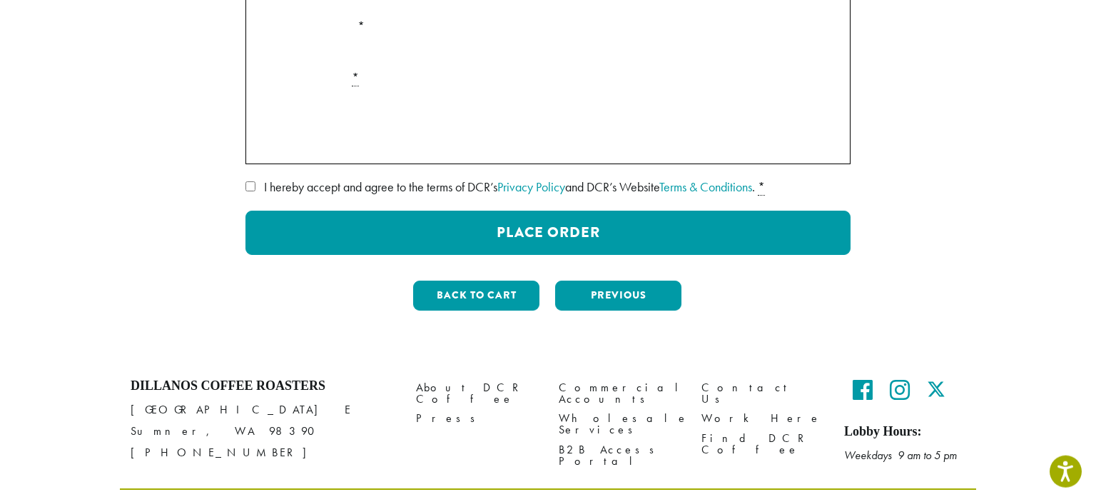
scroll to position [385, 0]
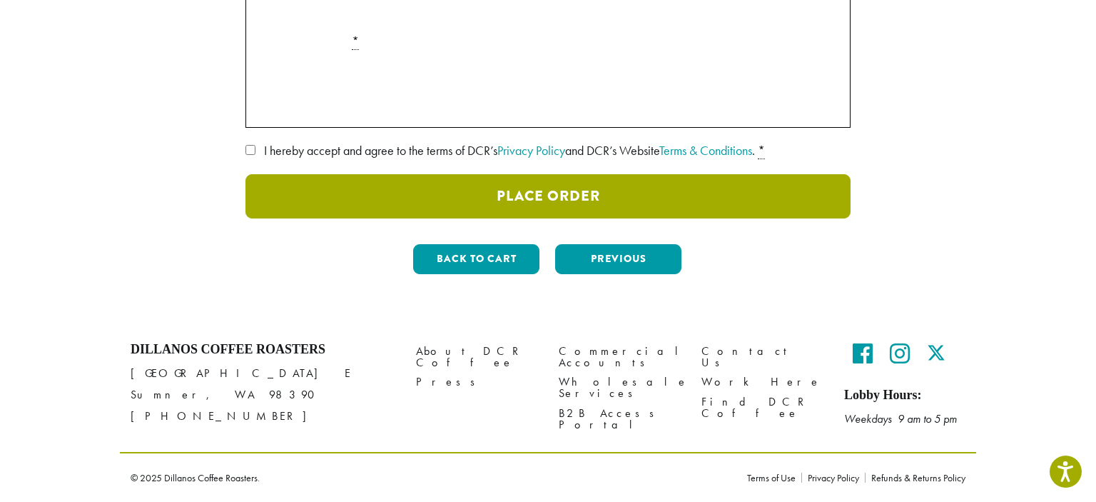
click at [547, 210] on button "Place Order" at bounding box center [547, 196] width 605 height 44
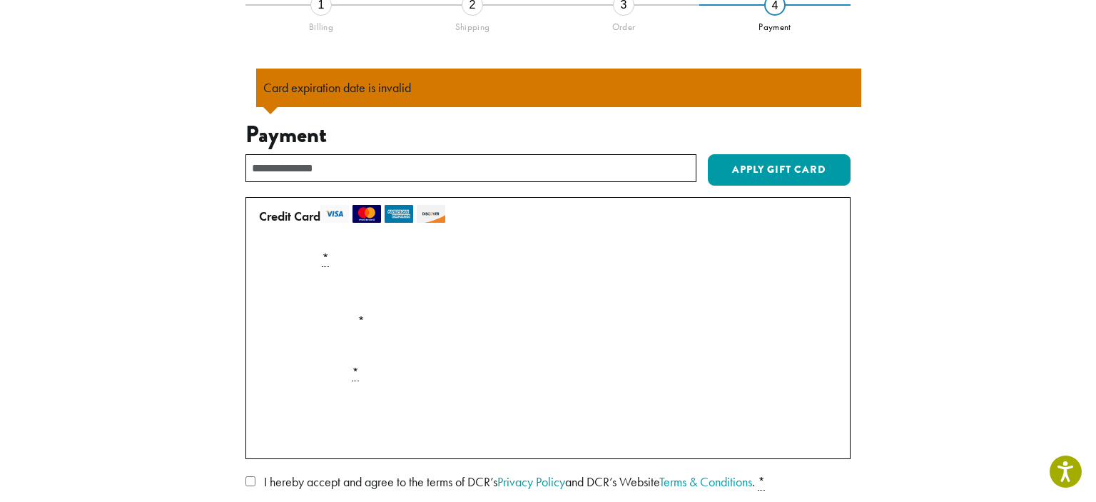
scroll to position [125, 0]
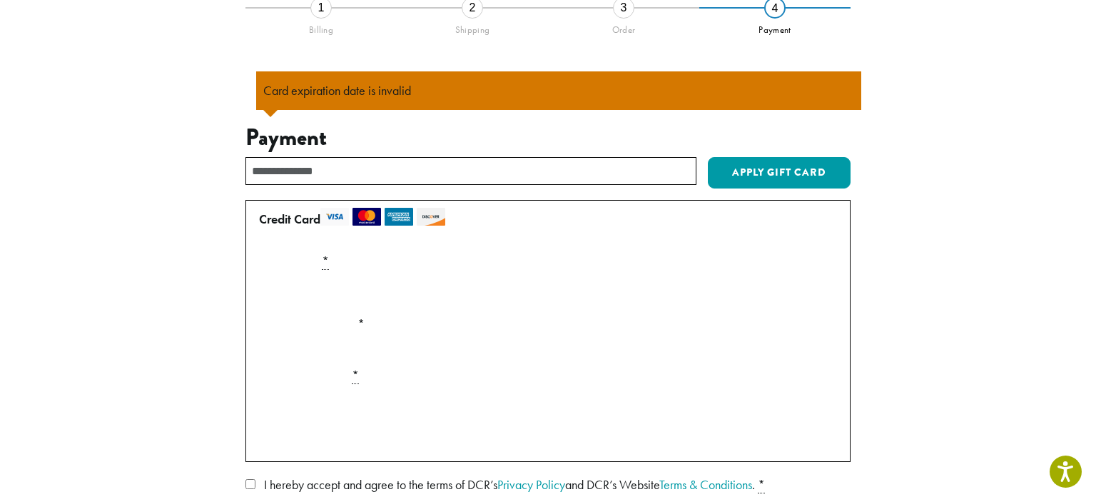
click at [327, 323] on label "Expiration (MM/YY) *" at bounding box center [547, 324] width 589 height 23
click at [427, 330] on label "Expiration (MM/YY) *" at bounding box center [547, 324] width 589 height 23
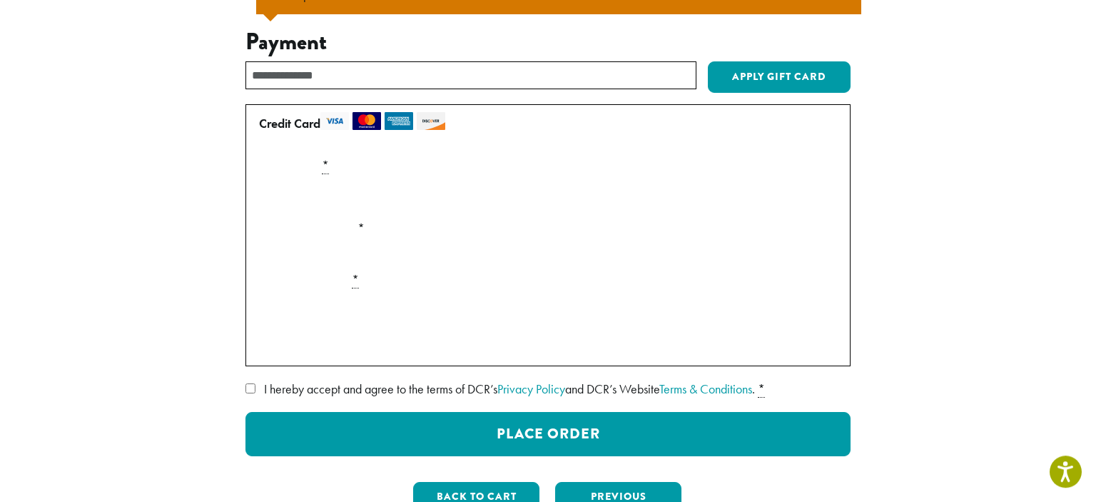
scroll to position [222, 0]
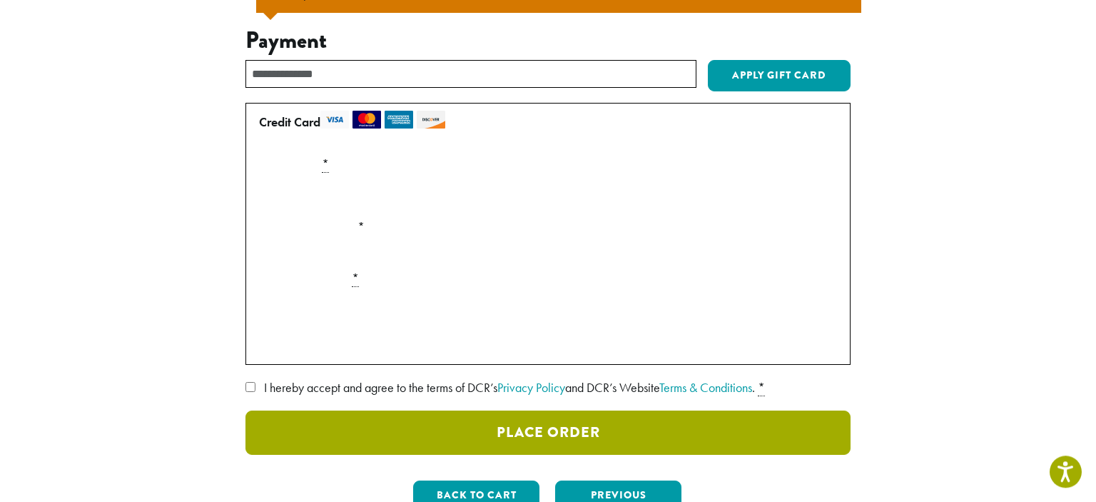
click at [568, 427] on button "Place Order" at bounding box center [547, 432] width 605 height 44
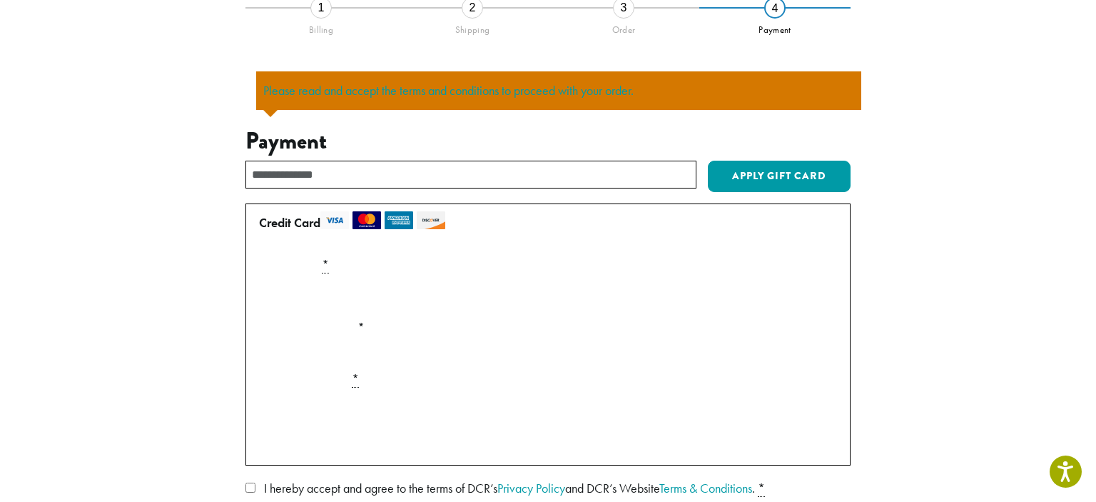
scroll to position [462, 0]
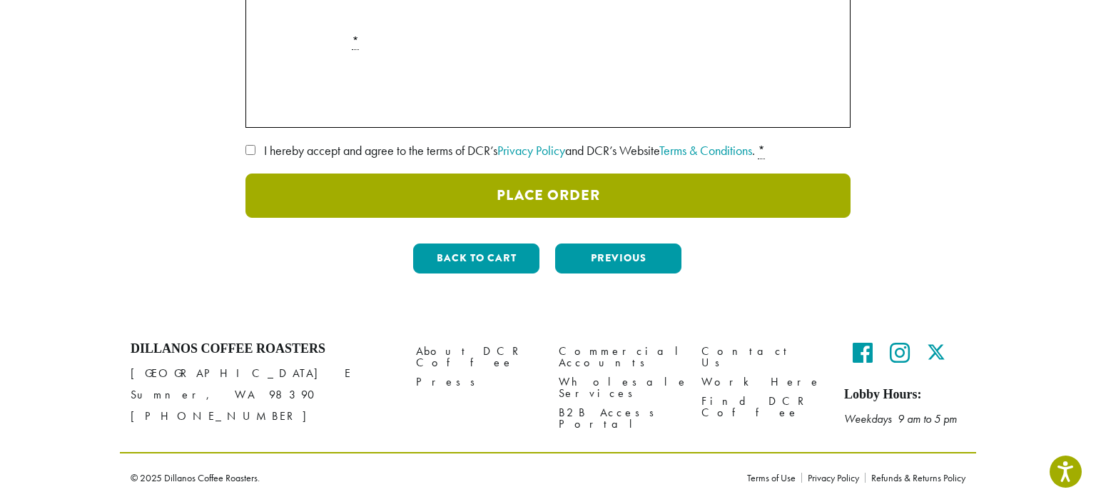
click at [458, 182] on button "Place Order" at bounding box center [547, 195] width 605 height 44
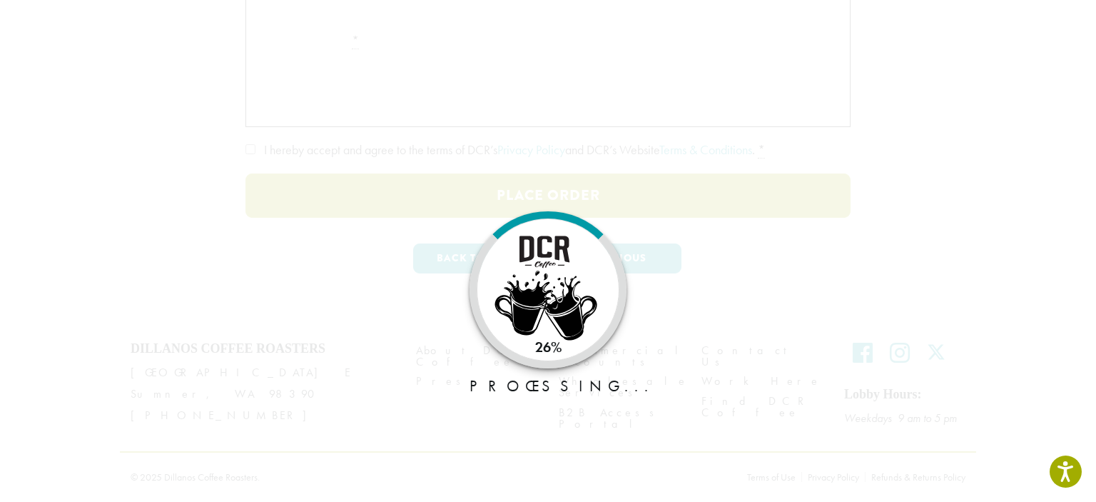
scroll to position [385, 0]
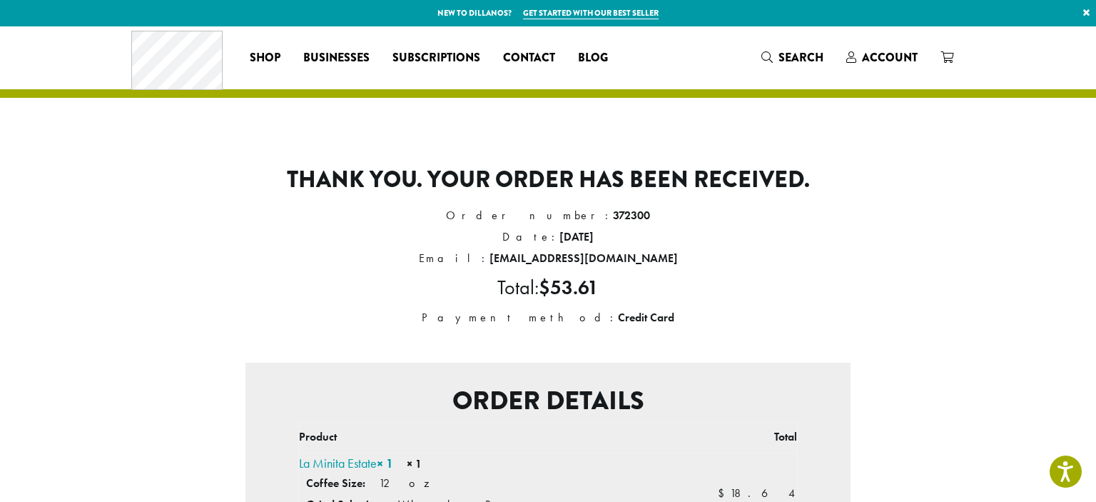
scroll to position [477, 0]
